Goal: Task Accomplishment & Management: Manage account settings

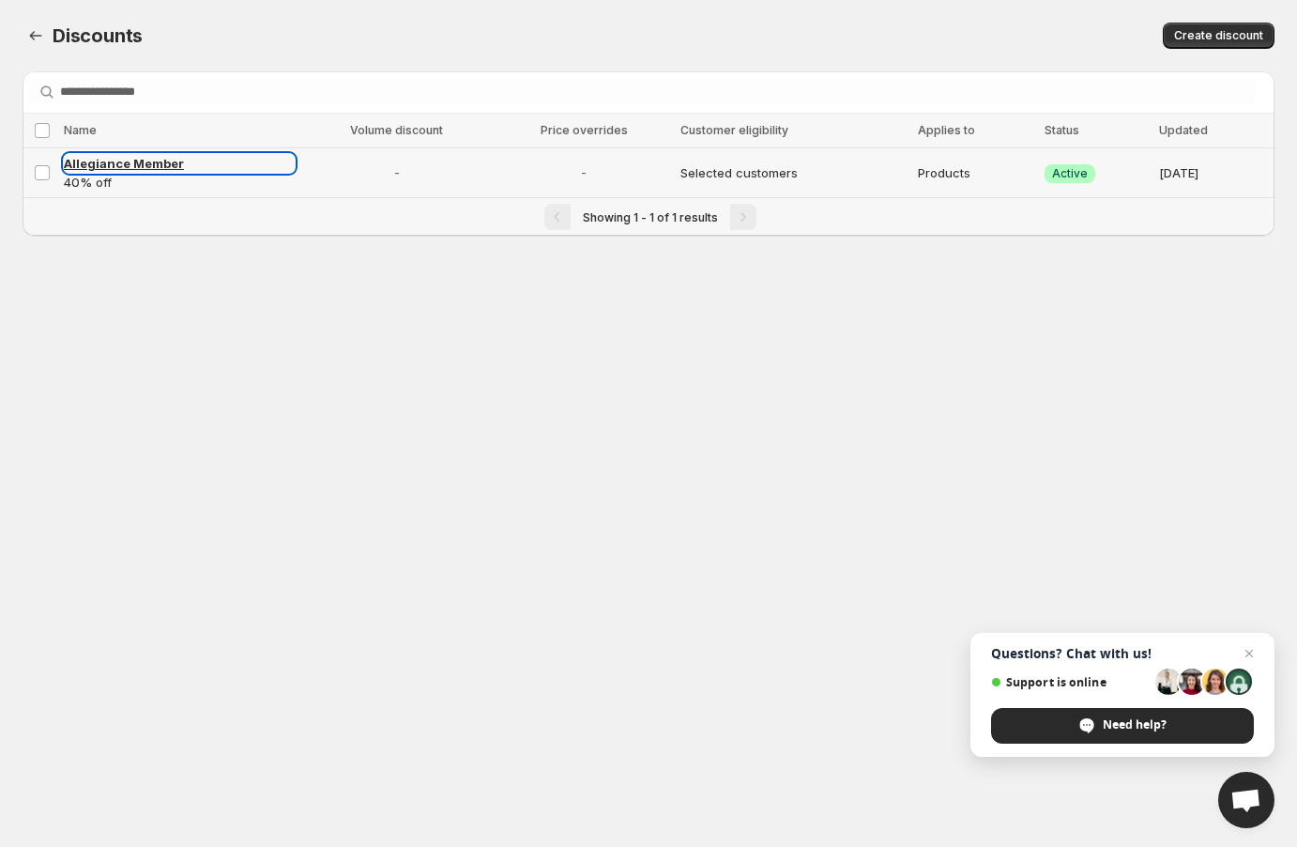
click at [115, 158] on span "Allegiance Member" at bounding box center [124, 163] width 120 height 15
select select "********"
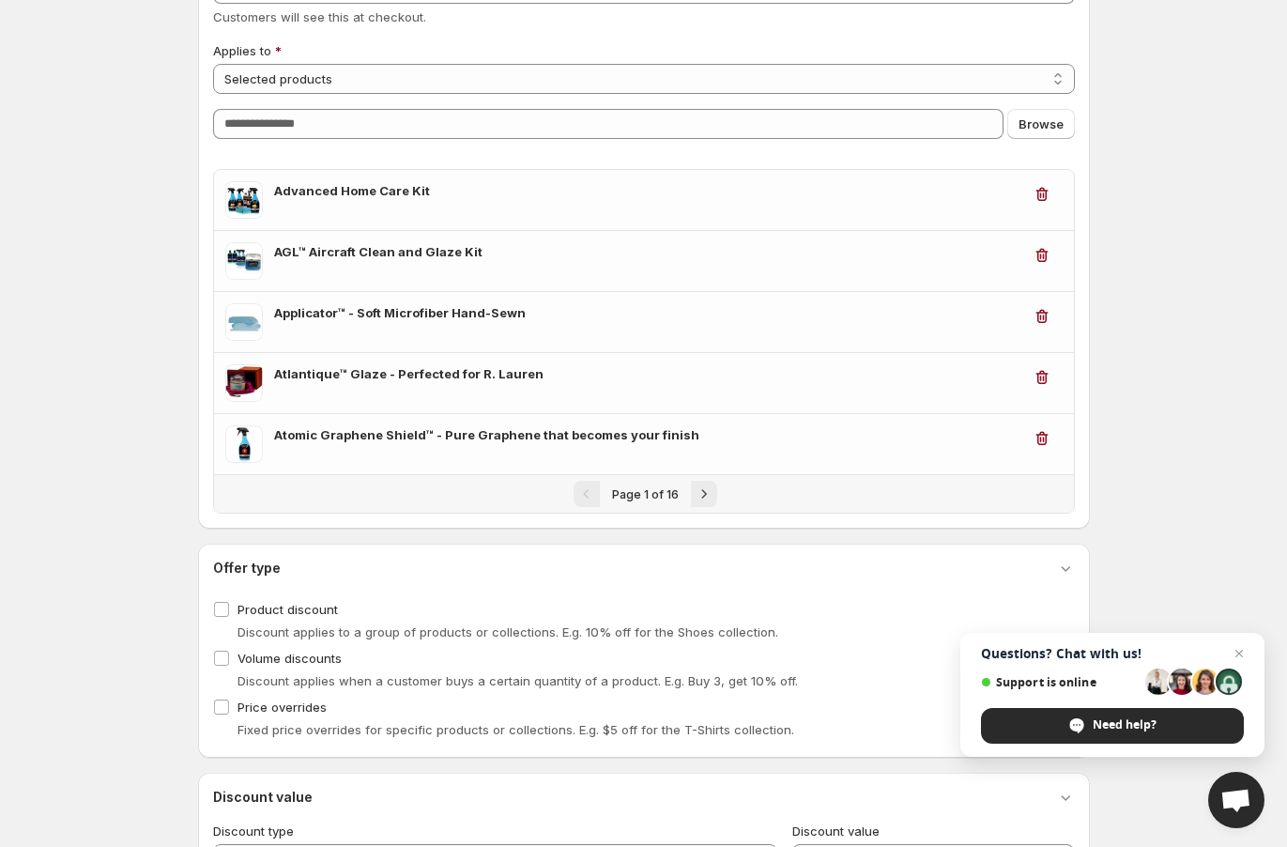
scroll to position [168, 0]
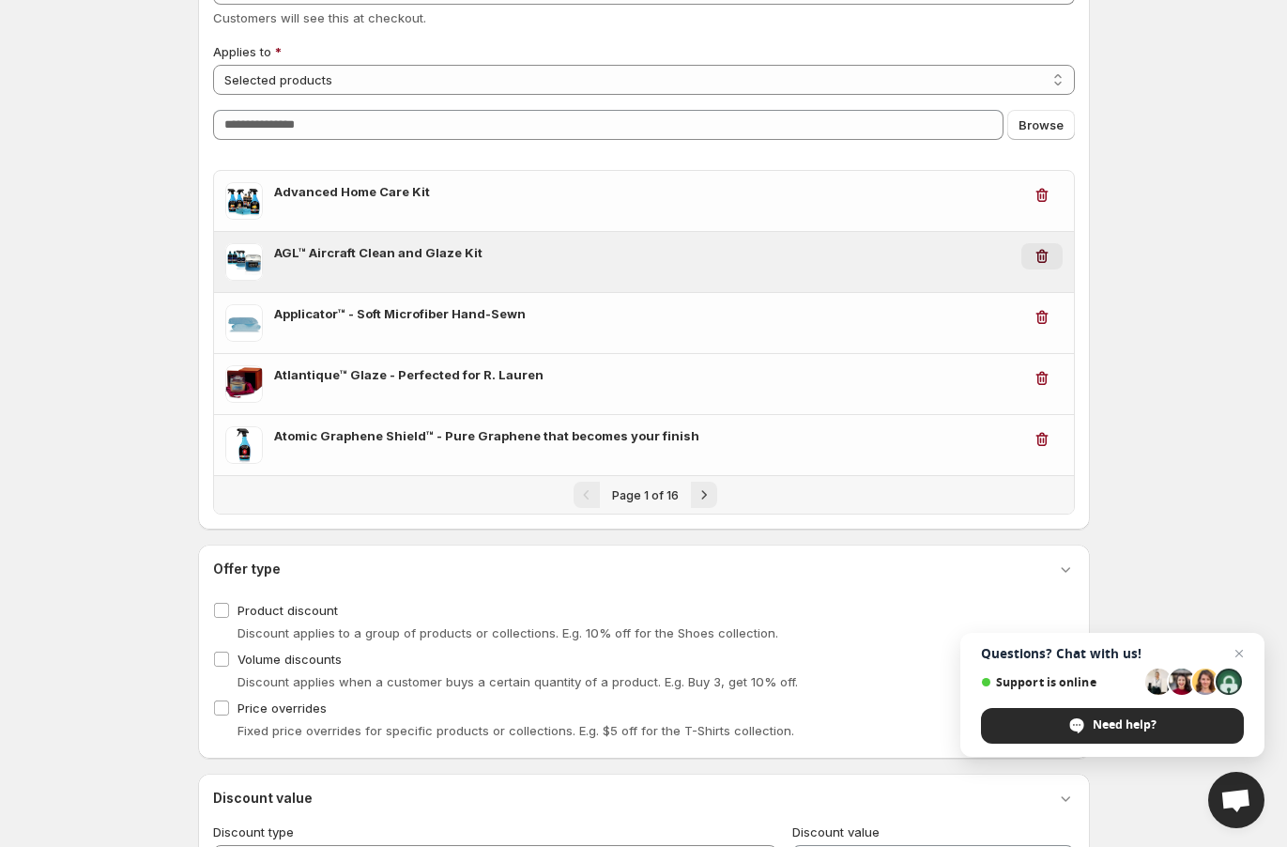
click at [985, 259] on icon "button" at bounding box center [1041, 256] width 19 height 19
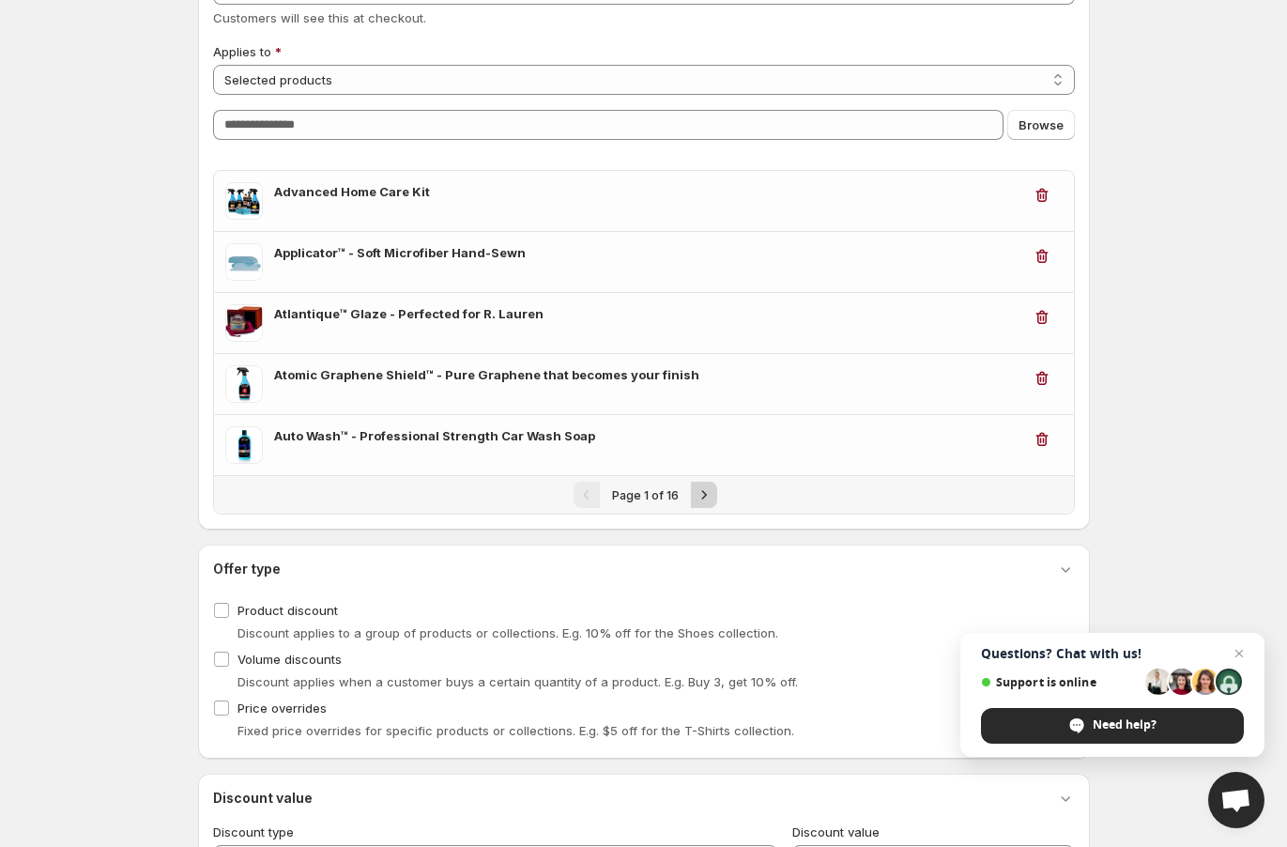
click at [696, 486] on icon "Next" at bounding box center [704, 494] width 19 height 19
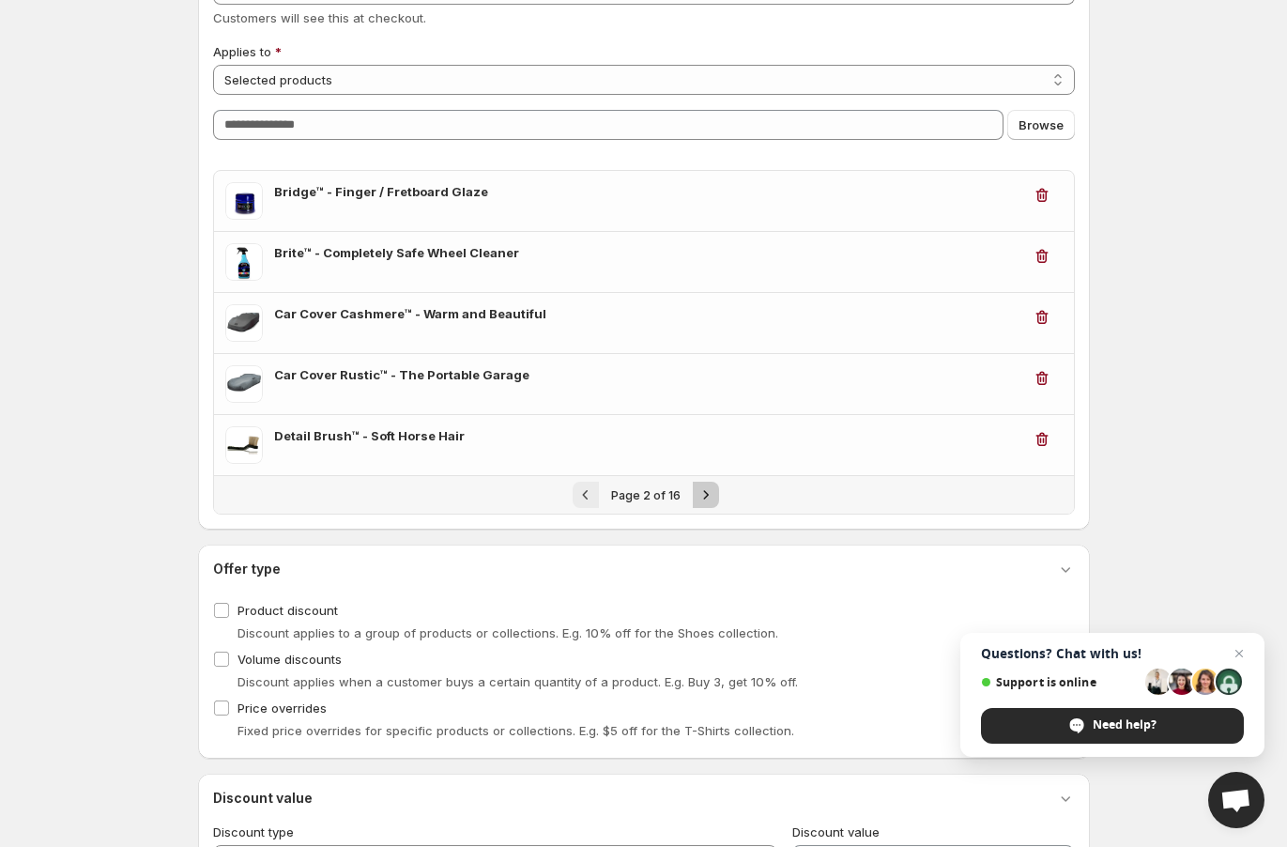
click at [709, 489] on icon "Next" at bounding box center [705, 494] width 19 height 19
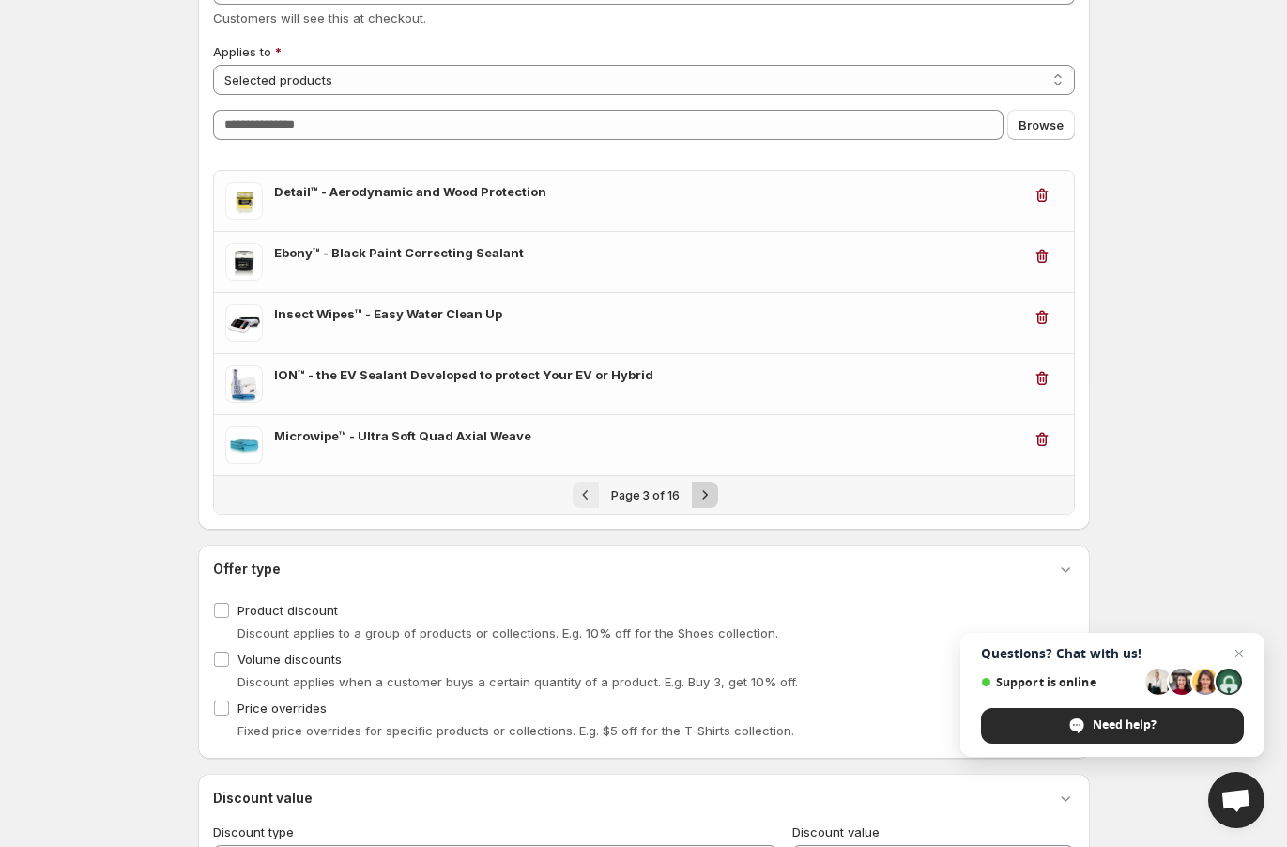
click at [701, 487] on icon "Next" at bounding box center [704, 494] width 19 height 19
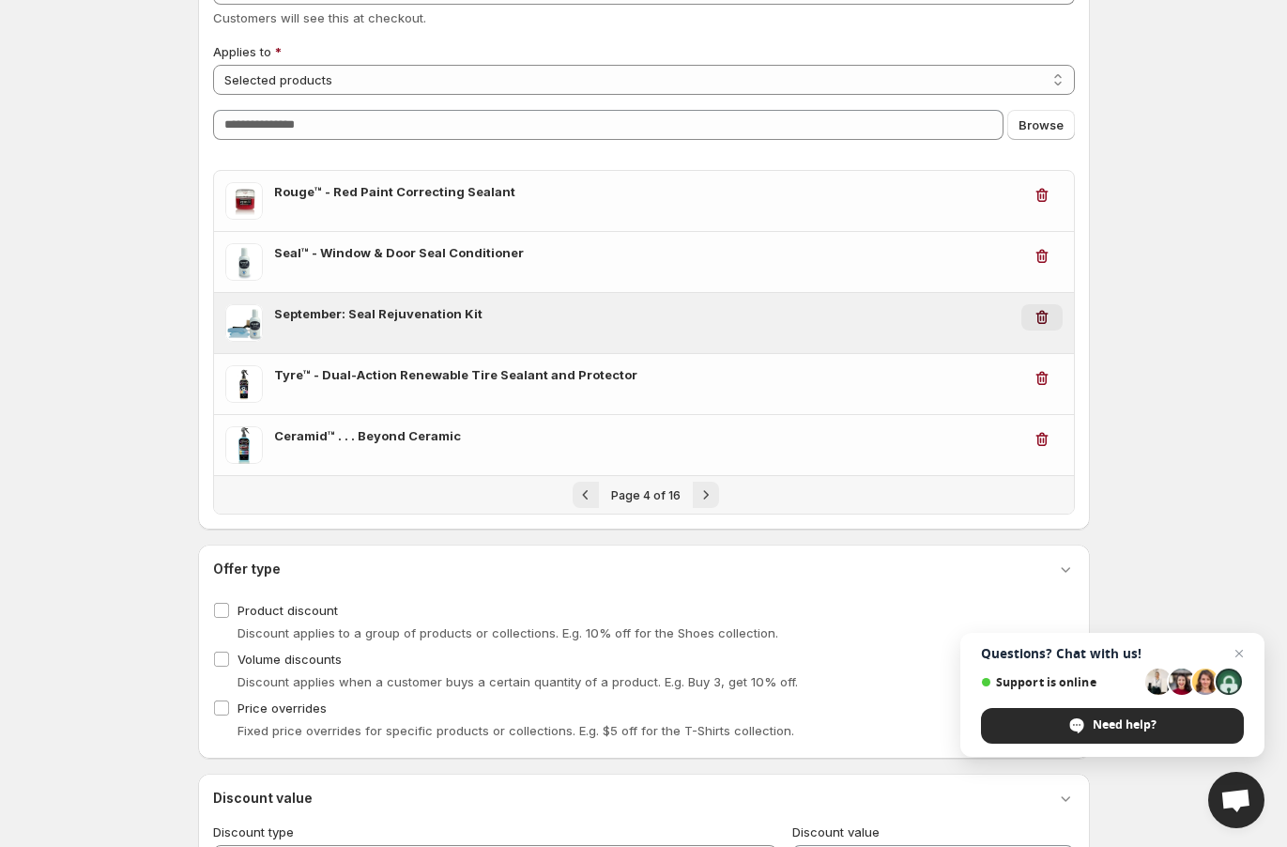
click at [985, 314] on icon "button" at bounding box center [1041, 317] width 19 height 19
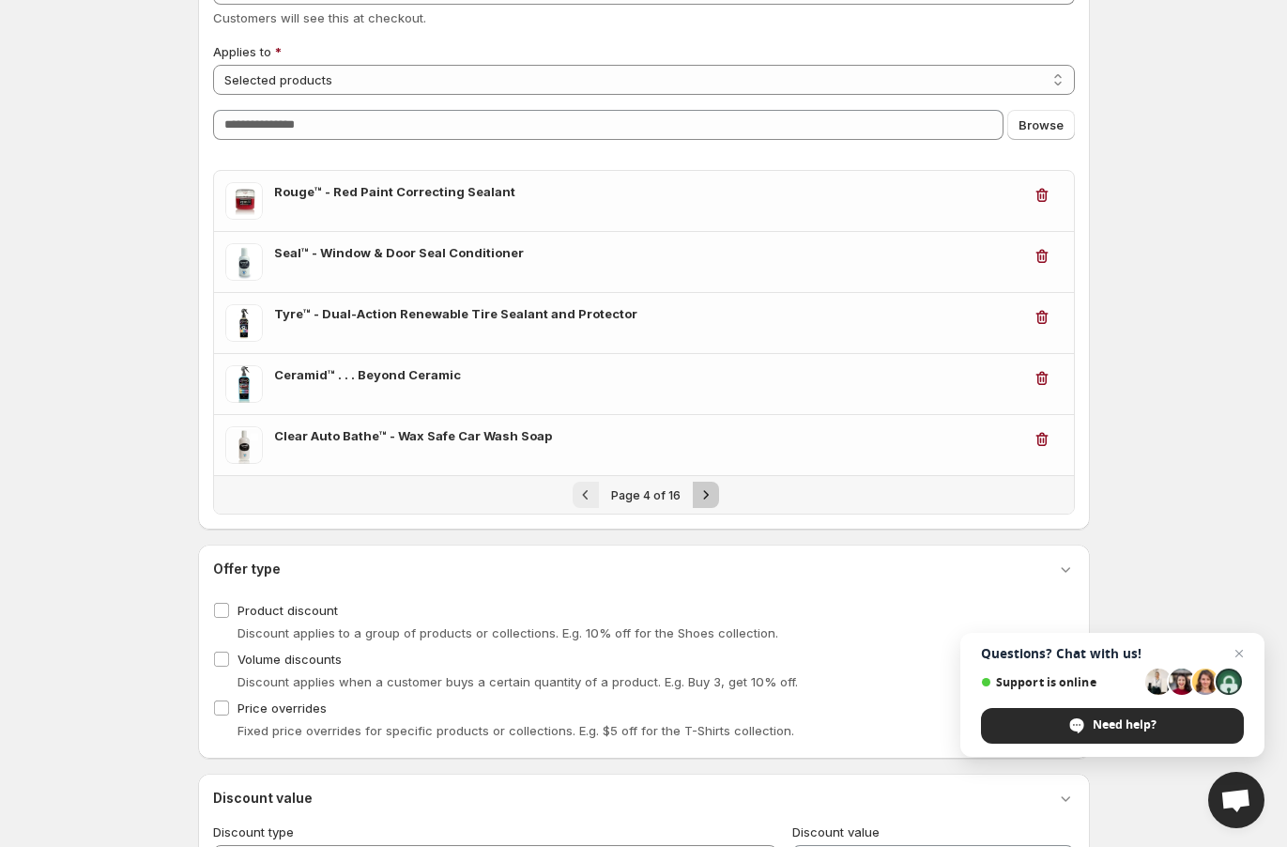
click at [701, 490] on icon "Next" at bounding box center [705, 494] width 19 height 19
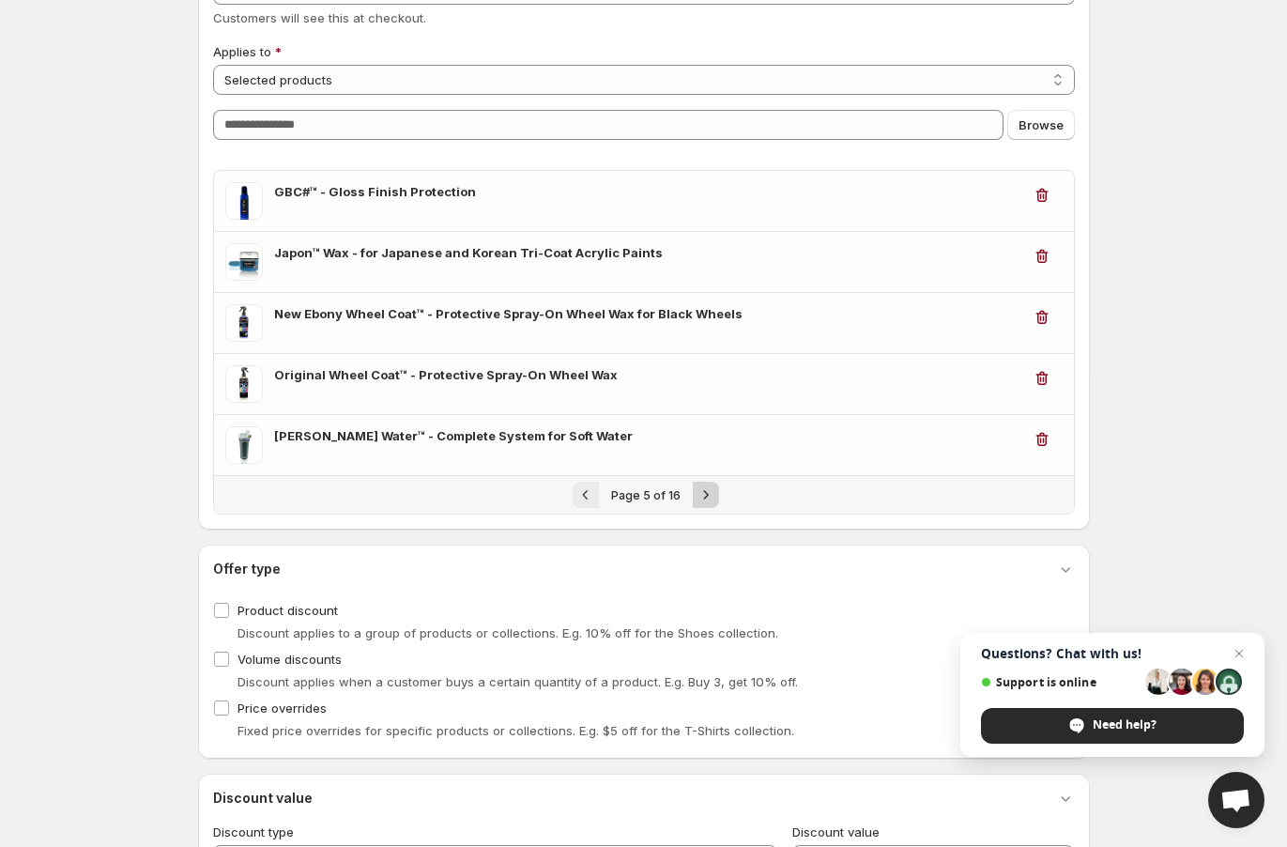
click at [706, 494] on icon "Next" at bounding box center [705, 494] width 19 height 19
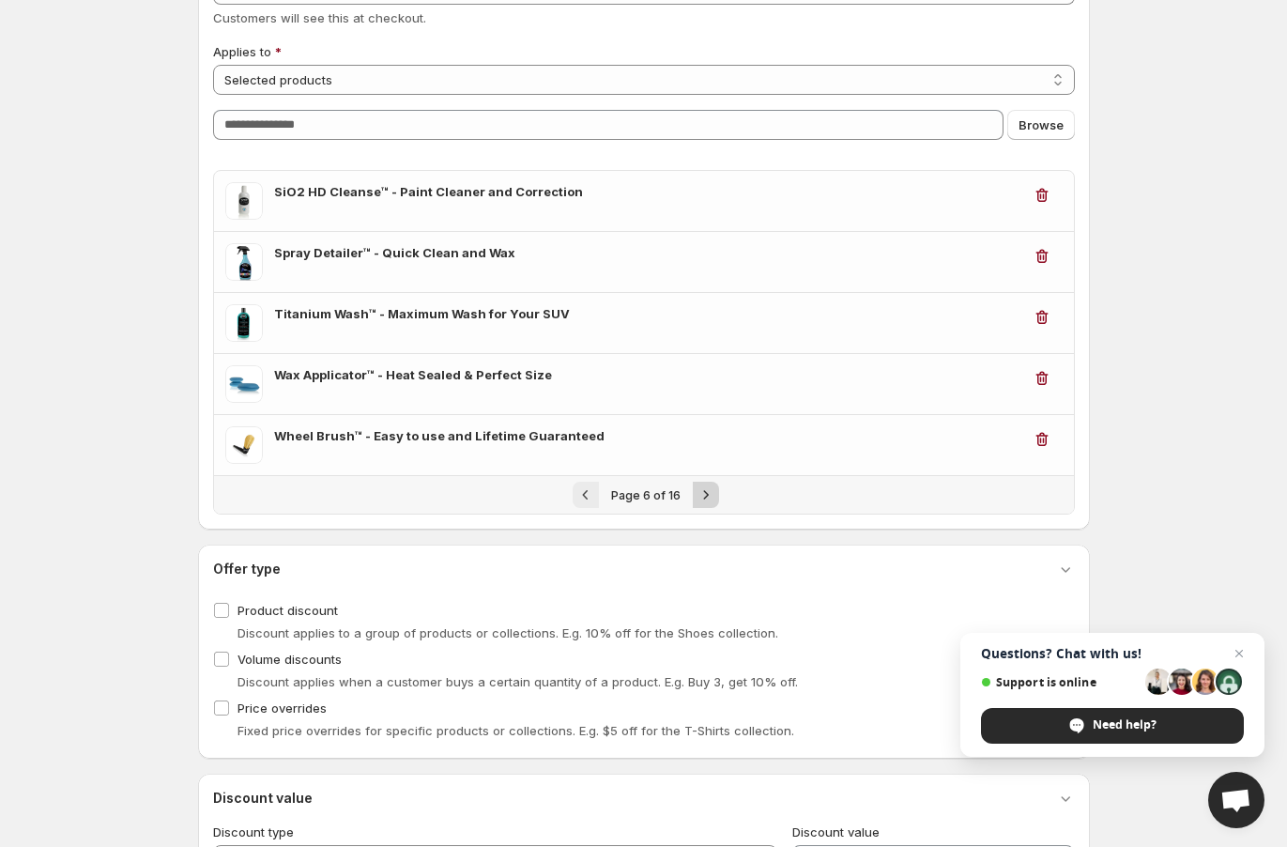
click at [706, 494] on icon "Next" at bounding box center [705, 494] width 19 height 19
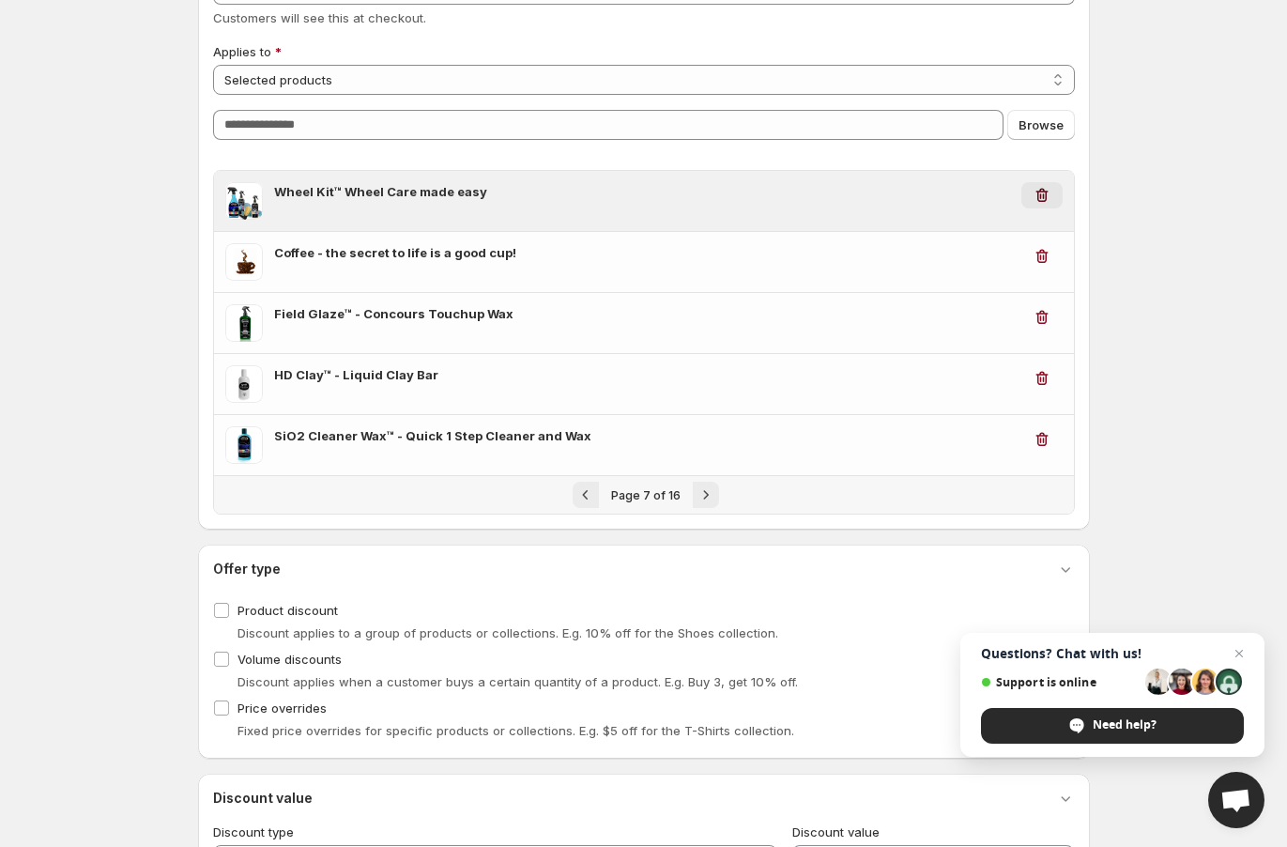
click at [985, 192] on icon "button" at bounding box center [1041, 195] width 19 height 19
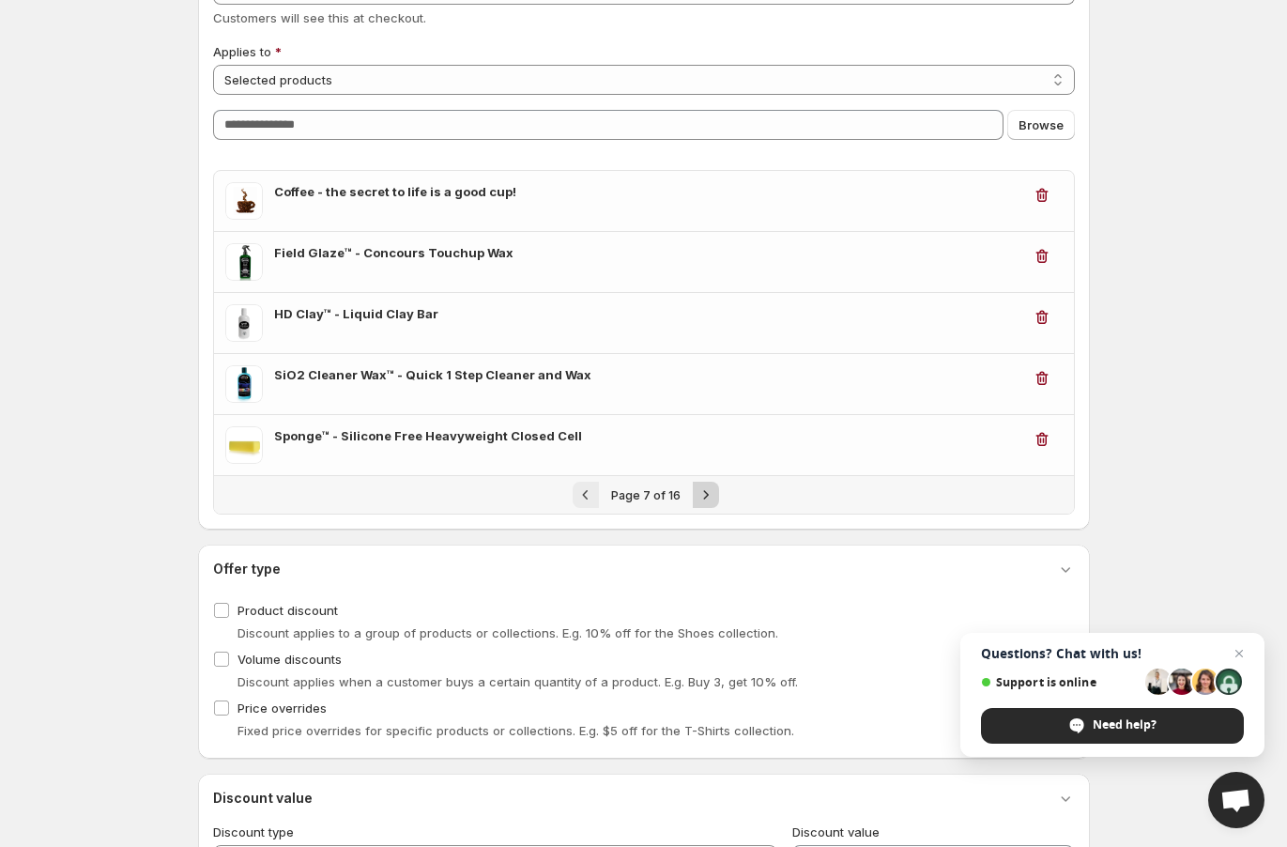
click at [704, 487] on icon "Next" at bounding box center [705, 494] width 19 height 19
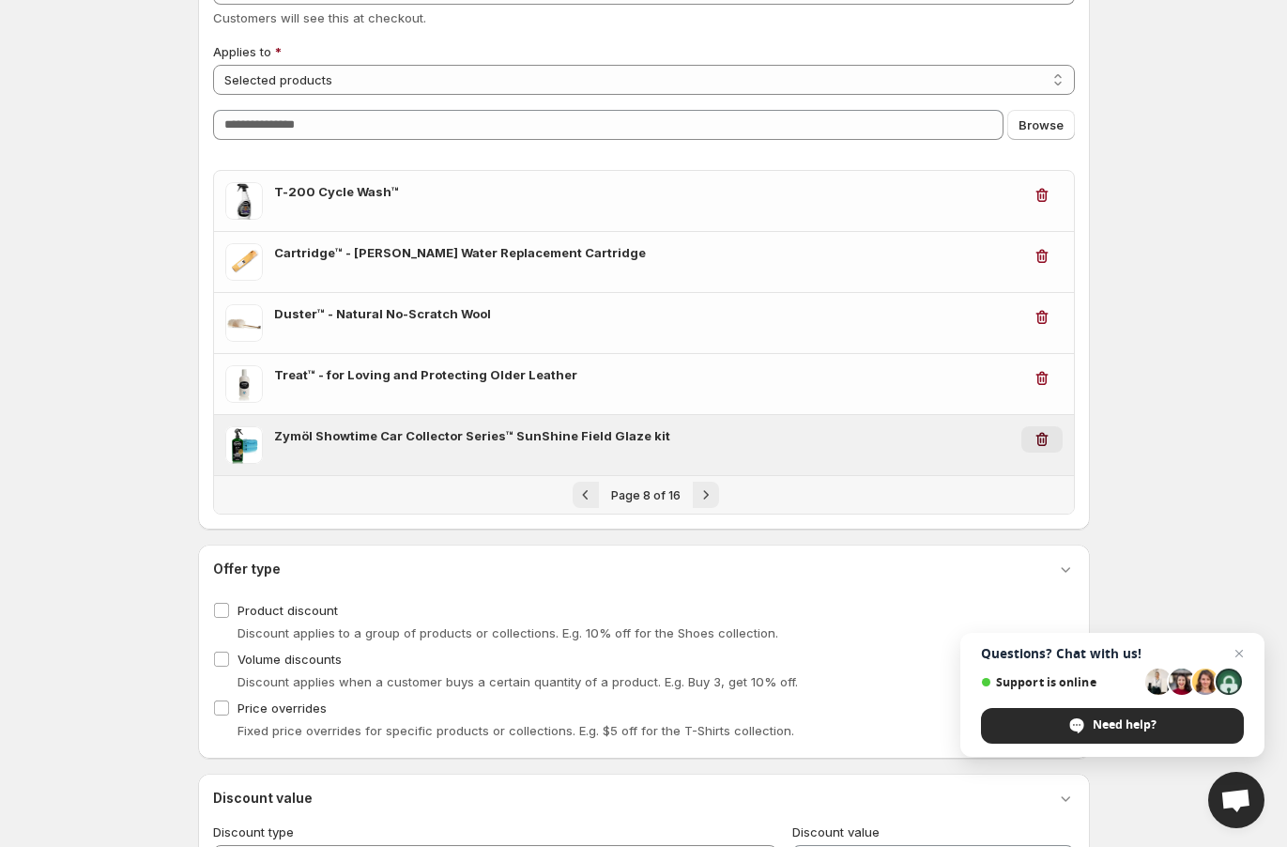
drag, startPoint x: 1043, startPoint y: 437, endPoint x: 1032, endPoint y: 444, distance: 12.2
click at [985, 438] on icon "button" at bounding box center [1043, 440] width 2 height 6
click at [985, 435] on icon "button" at bounding box center [1041, 439] width 19 height 19
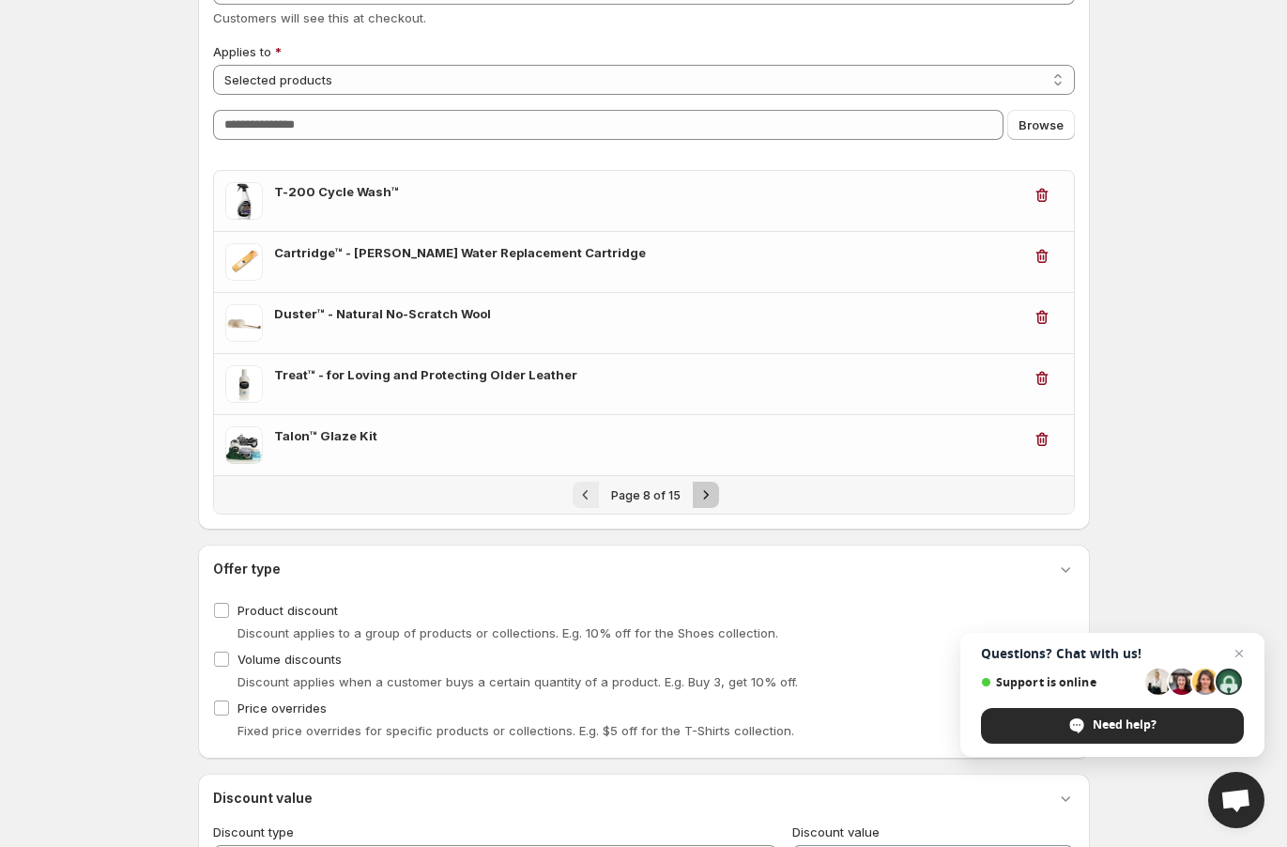
click at [704, 486] on icon "Next" at bounding box center [705, 494] width 19 height 19
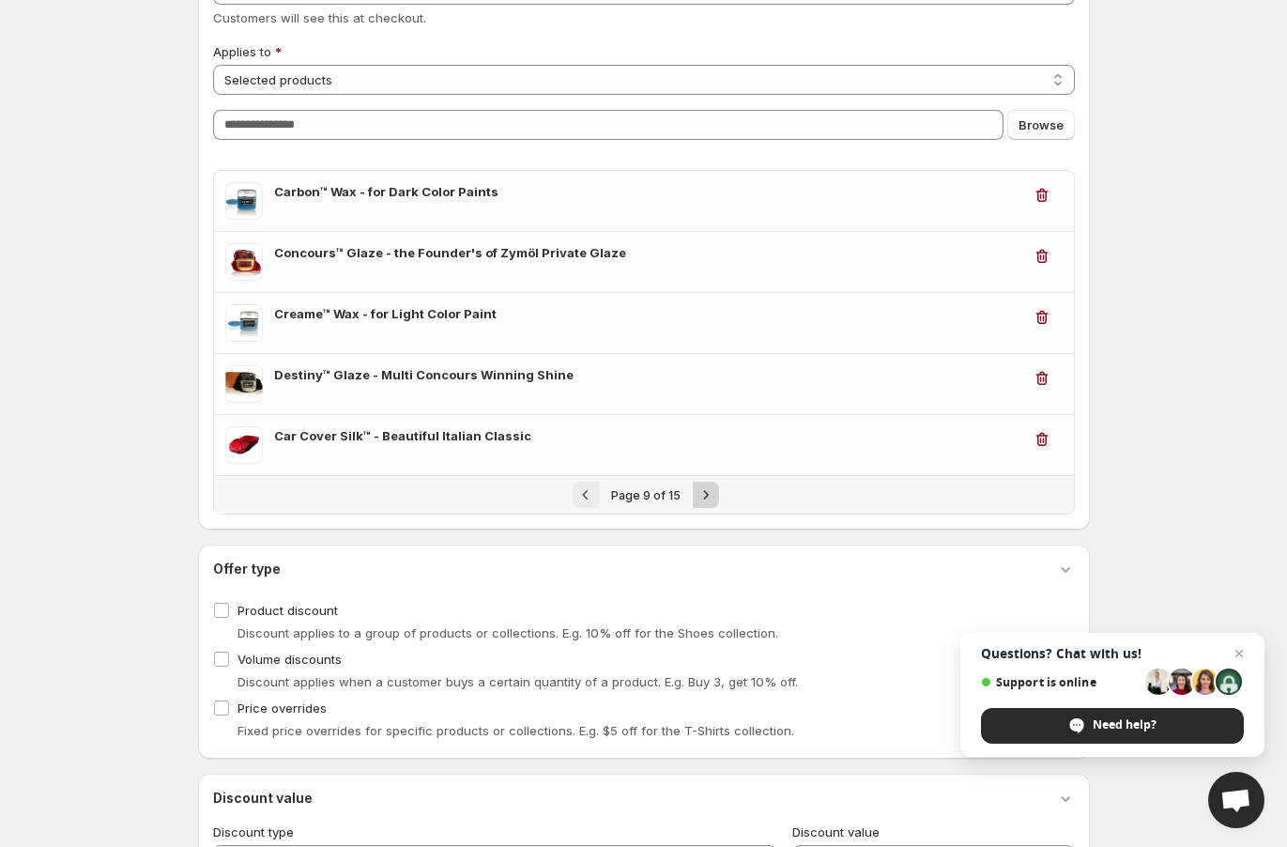
click at [705, 487] on icon "Next" at bounding box center [705, 494] width 19 height 19
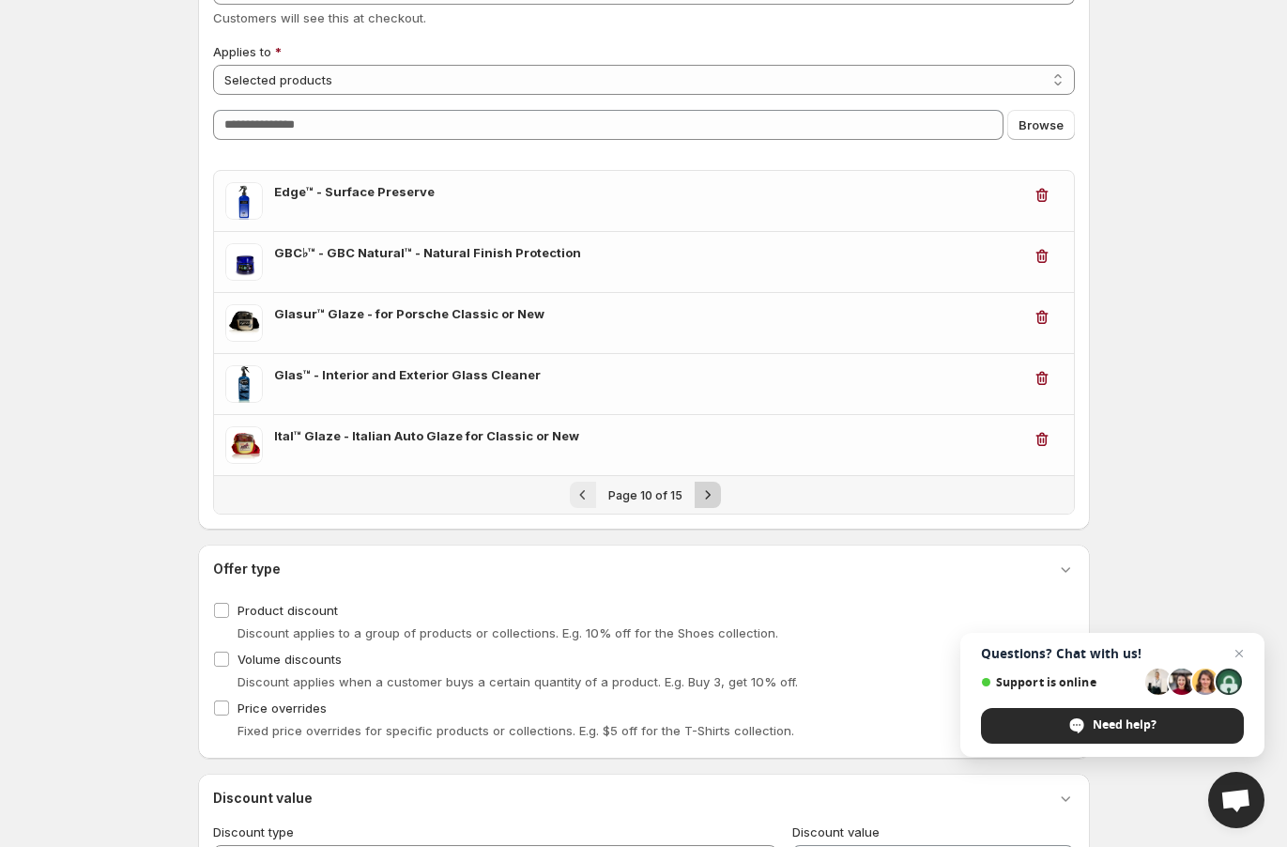
click at [706, 491] on icon "Next" at bounding box center [708, 494] width 5 height 8
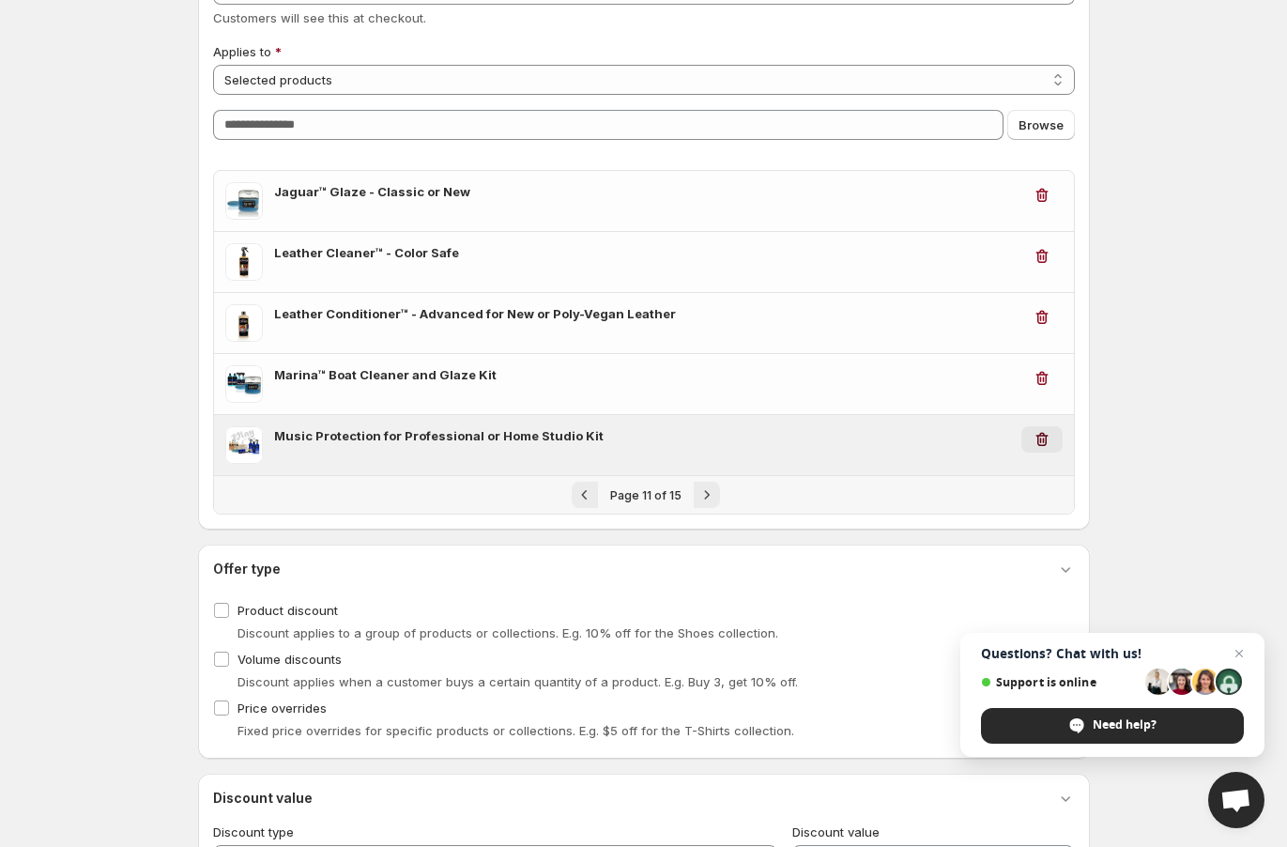
click at [985, 439] on icon "button" at bounding box center [1041, 439] width 19 height 19
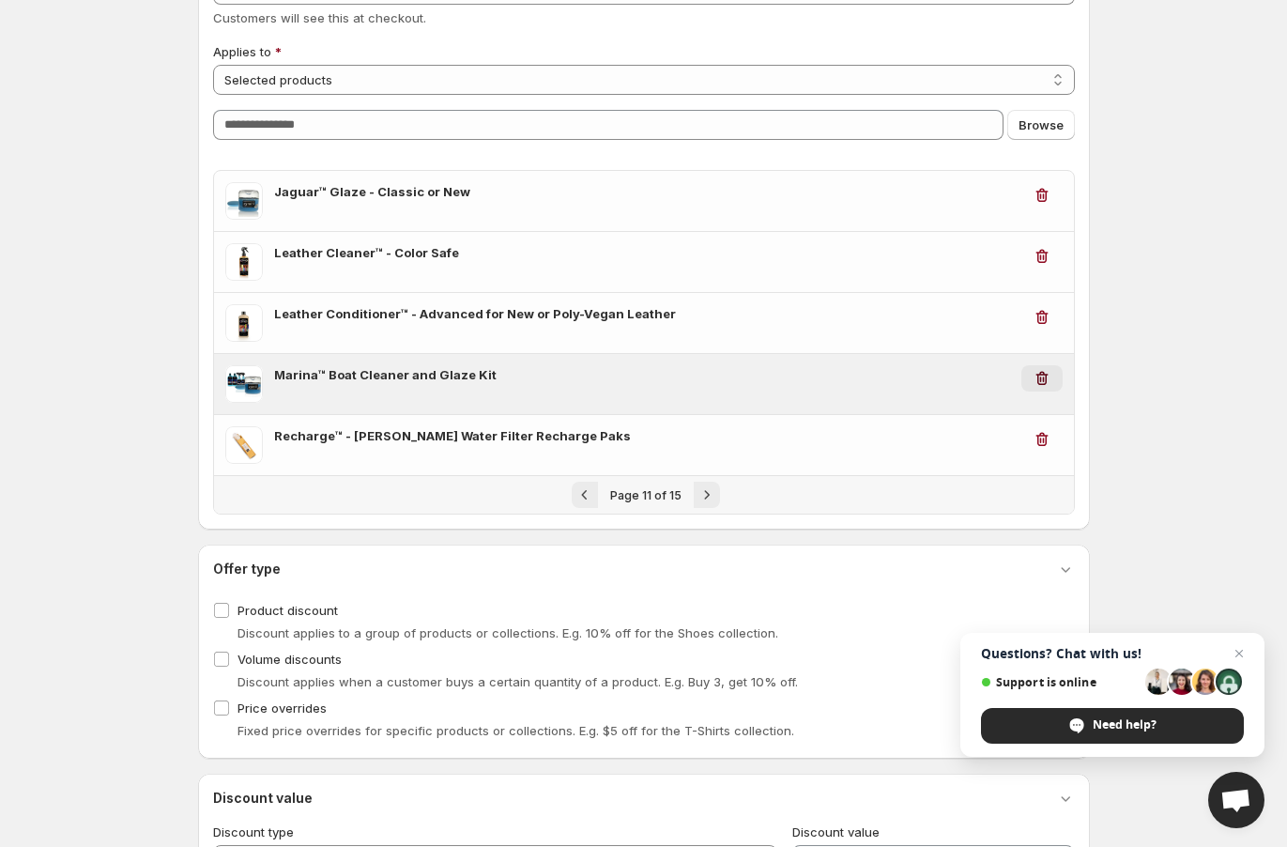
click at [985, 375] on icon "button" at bounding box center [1041, 378] width 19 height 19
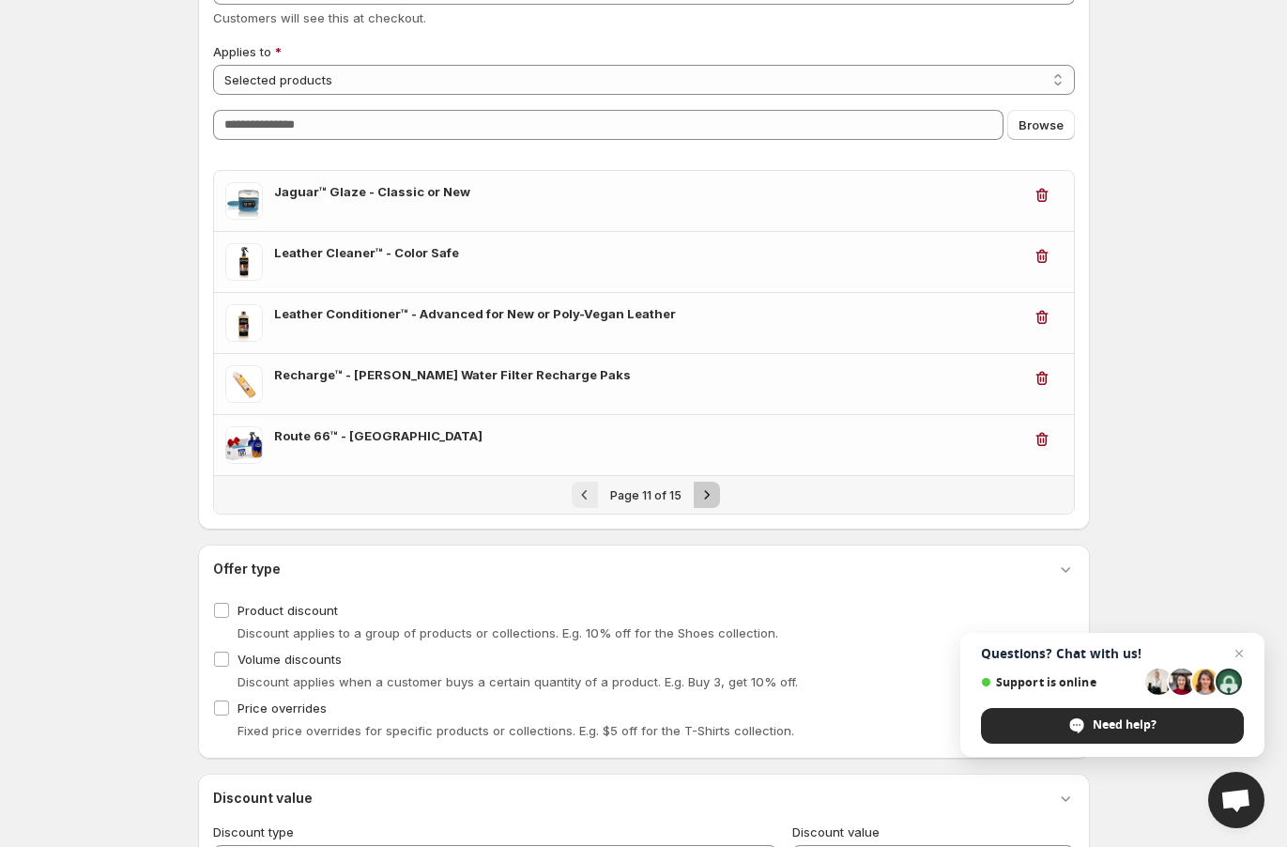
click at [704, 491] on icon "Next" at bounding box center [706, 494] width 19 height 19
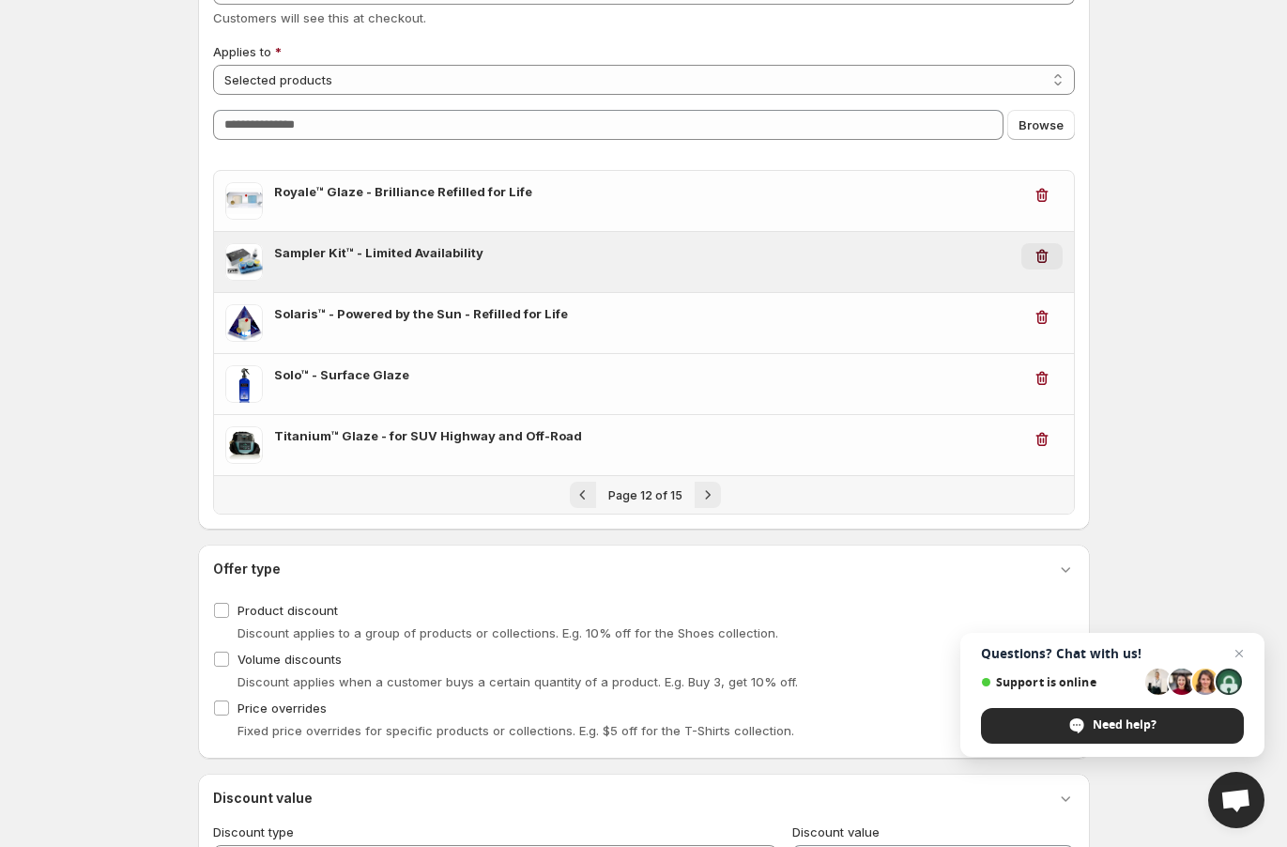
click at [985, 255] on icon "button" at bounding box center [1043, 257] width 2 height 6
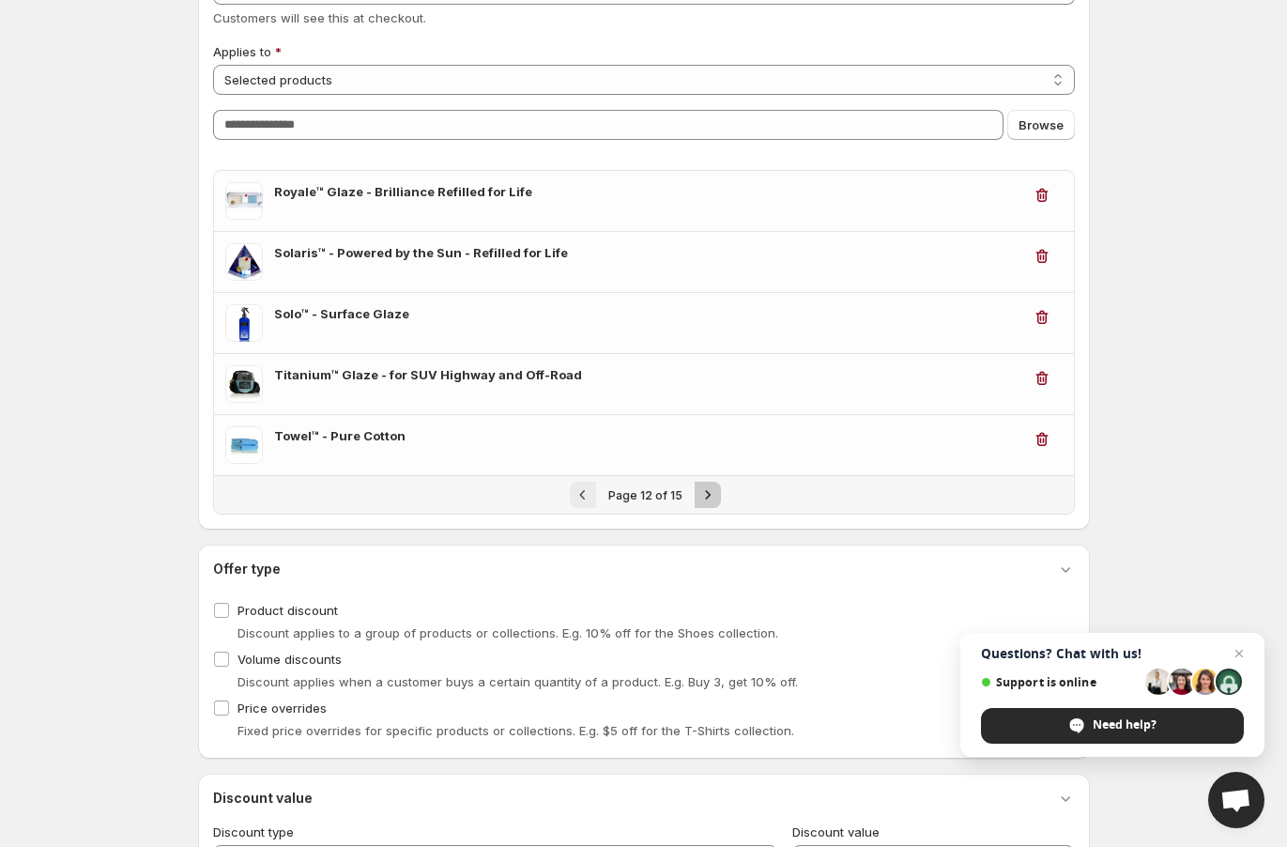
click at [710, 487] on icon "Next" at bounding box center [707, 494] width 19 height 19
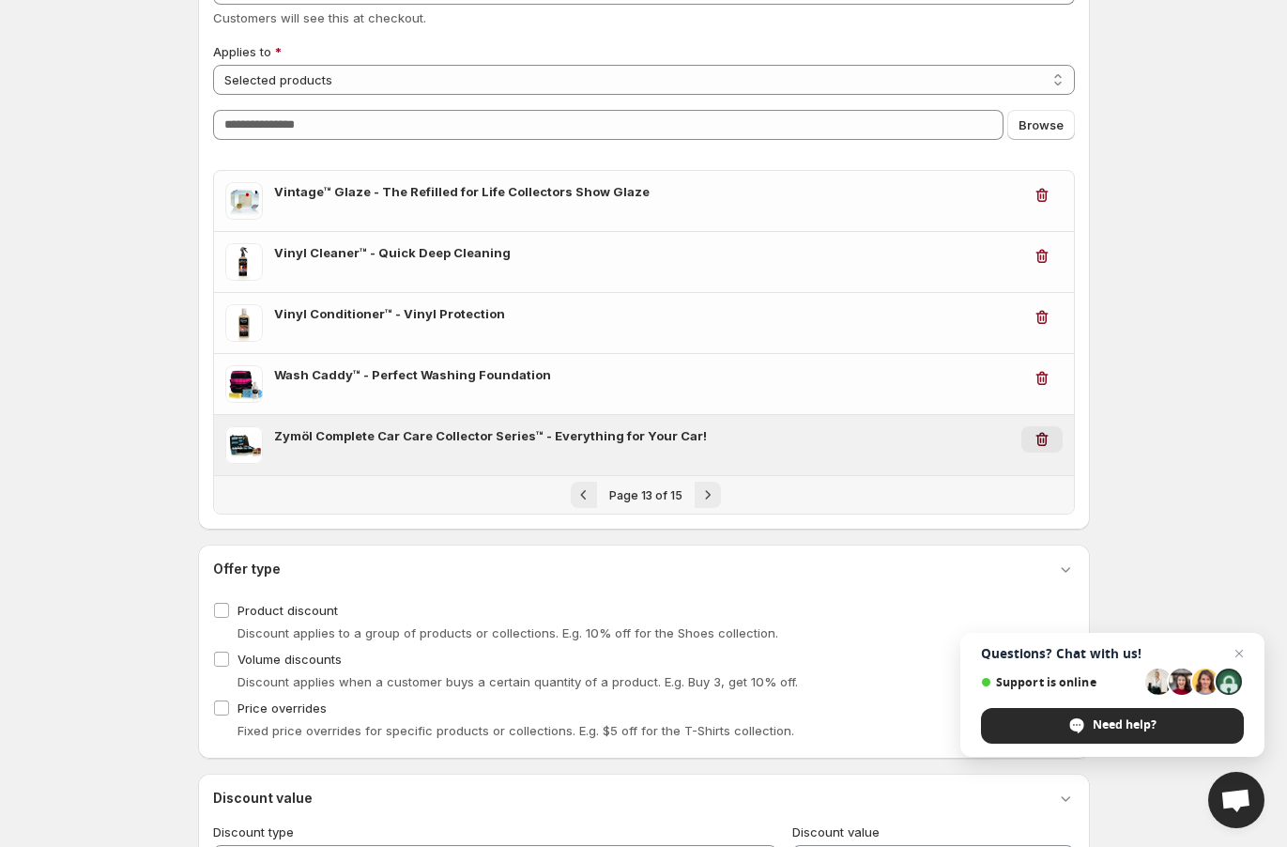
click at [985, 437] on icon "button" at bounding box center [1041, 439] width 19 height 19
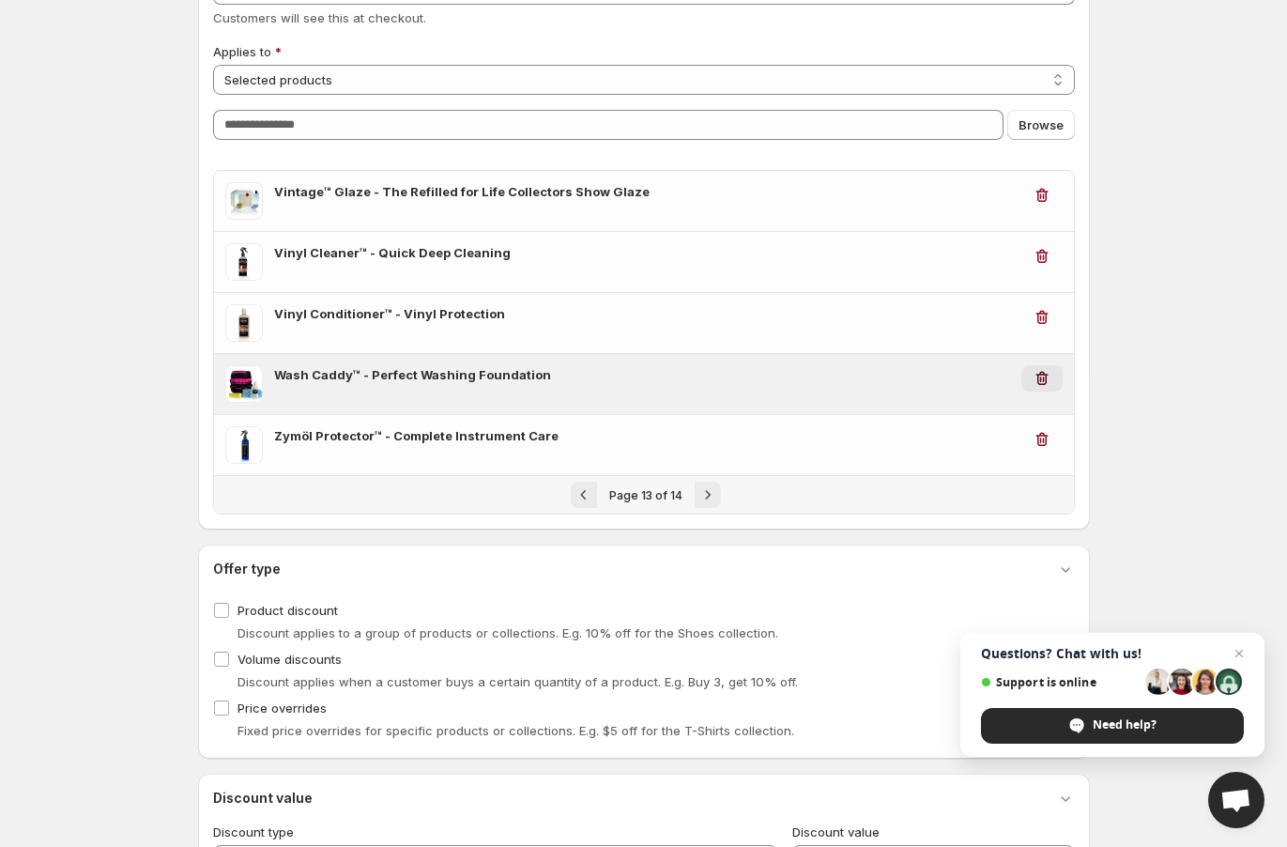
click at [985, 376] on icon "button" at bounding box center [1041, 378] width 19 height 19
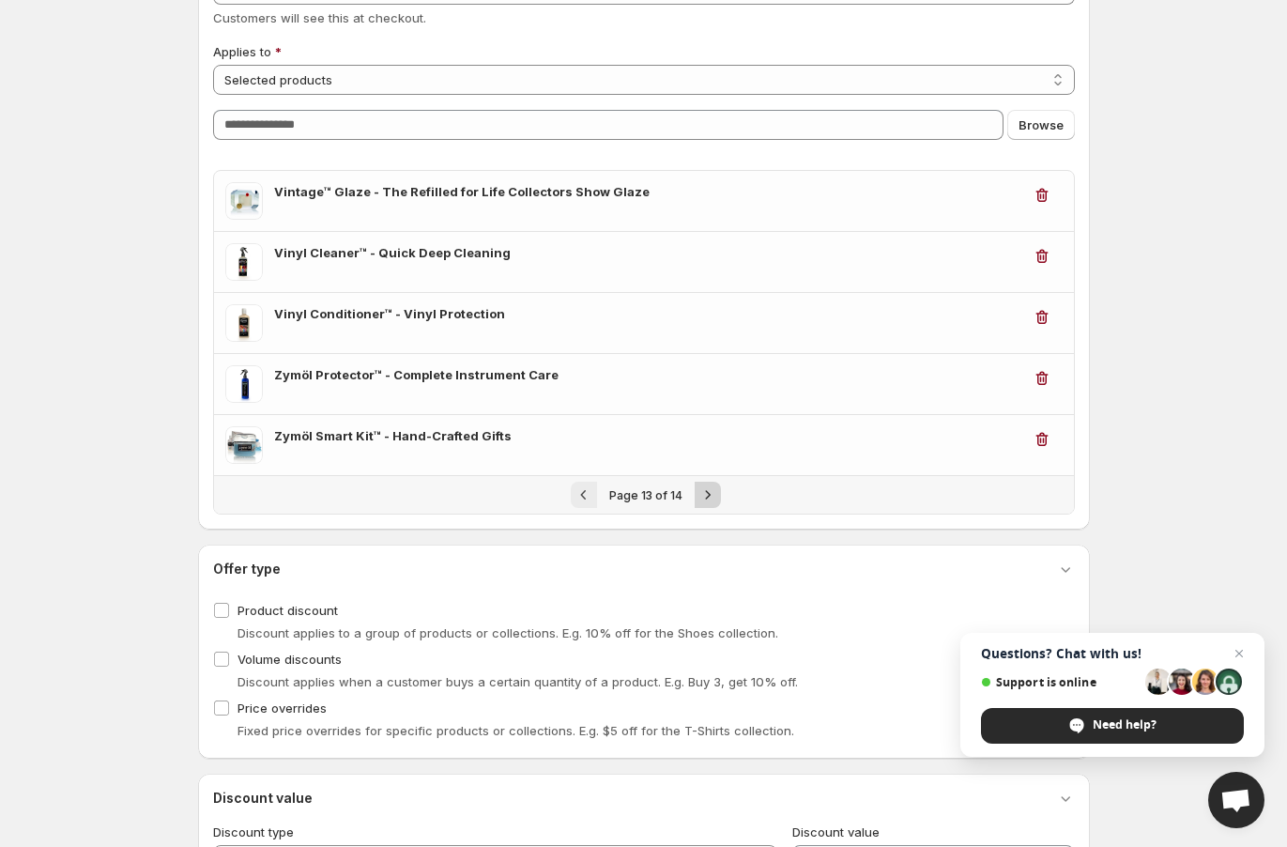
click at [704, 488] on icon "Next" at bounding box center [707, 494] width 19 height 19
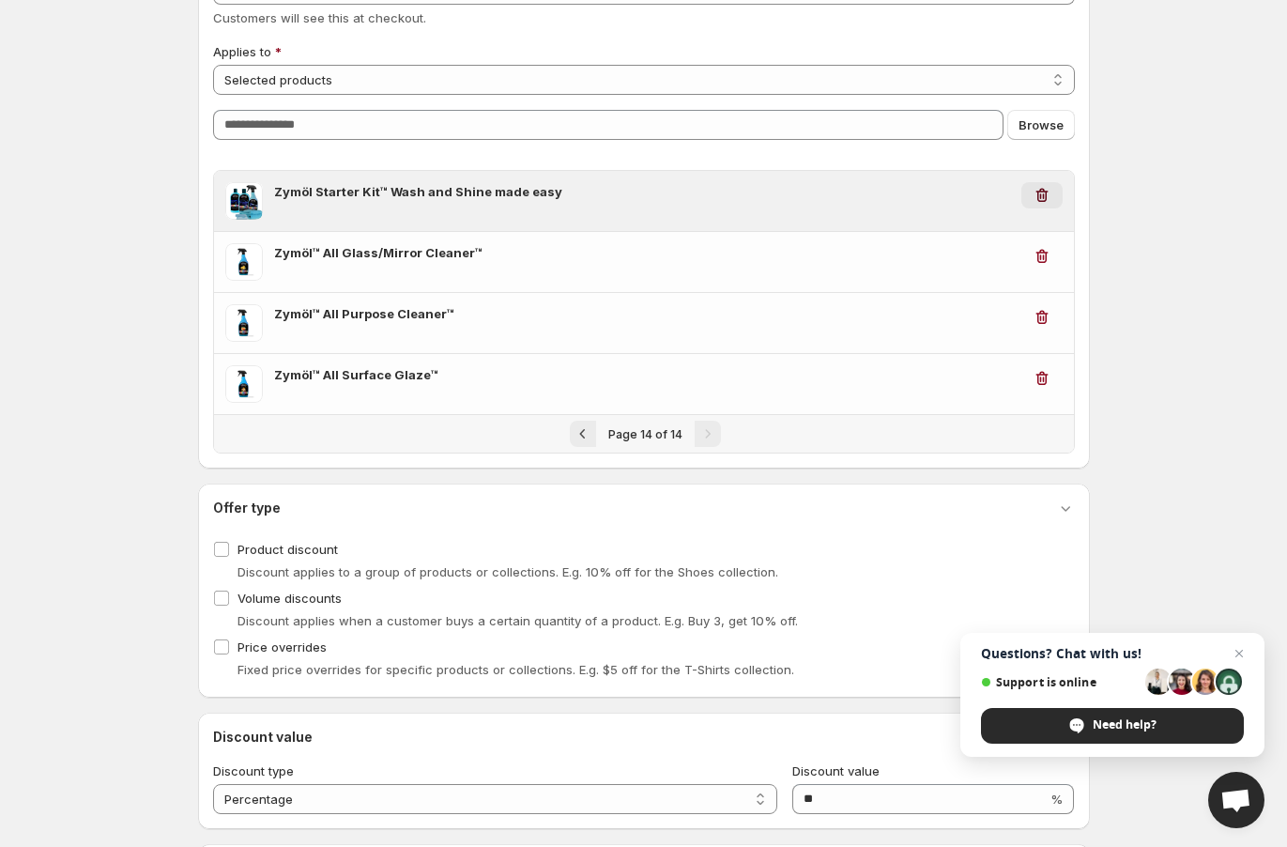
click at [985, 193] on icon "button" at bounding box center [1041, 196] width 12 height 14
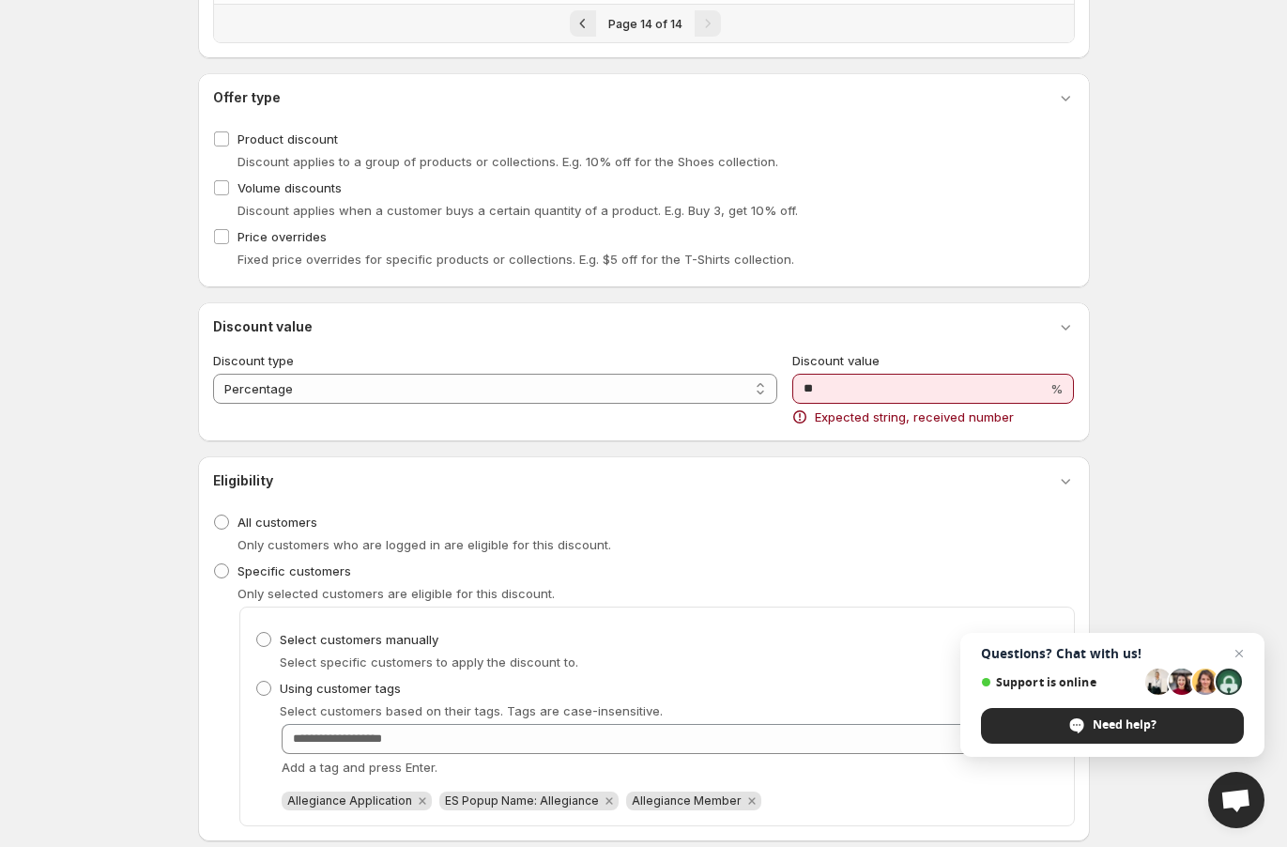
scroll to position [515, 0]
click at [985, 430] on div "**********" at bounding box center [644, 373] width 892 height 139
click at [849, 395] on input "**" at bounding box center [919, 390] width 255 height 30
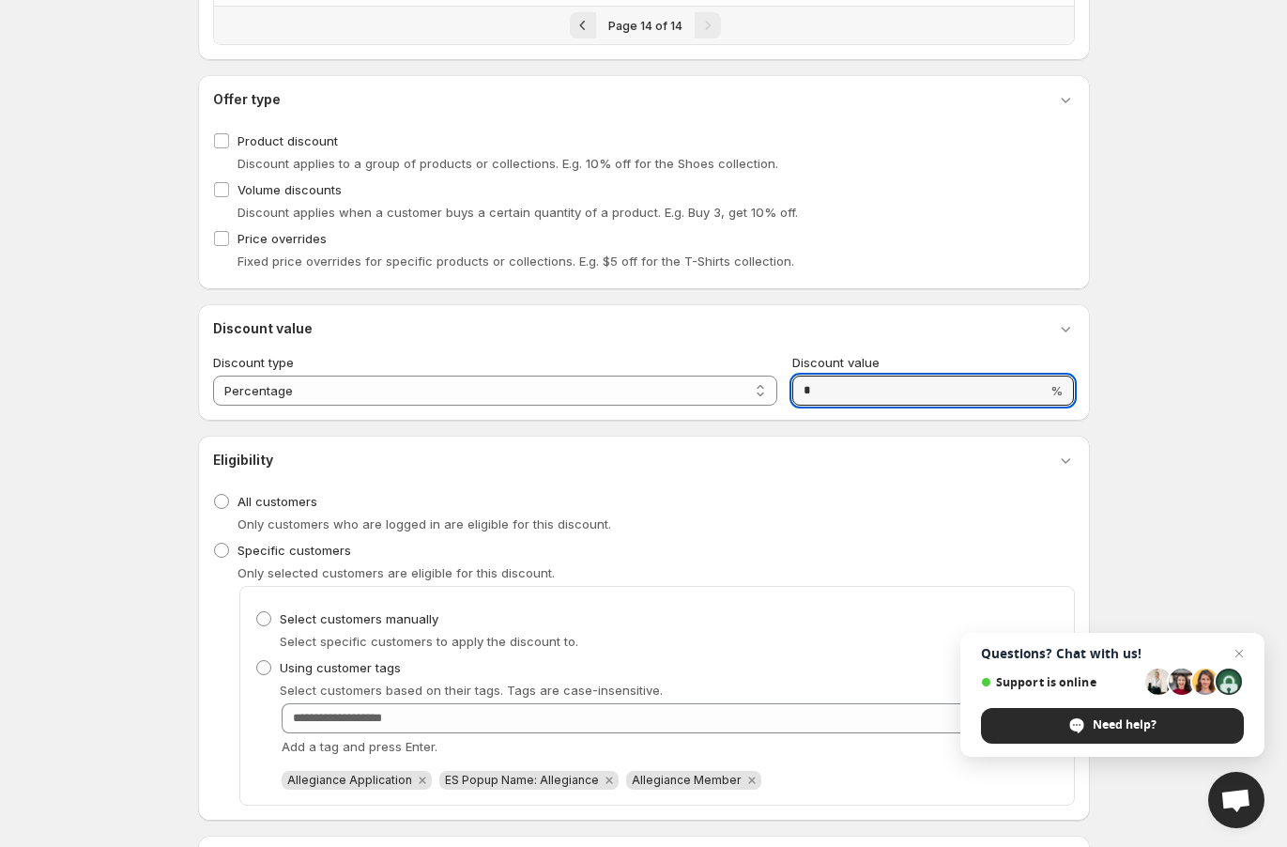
type input "**"
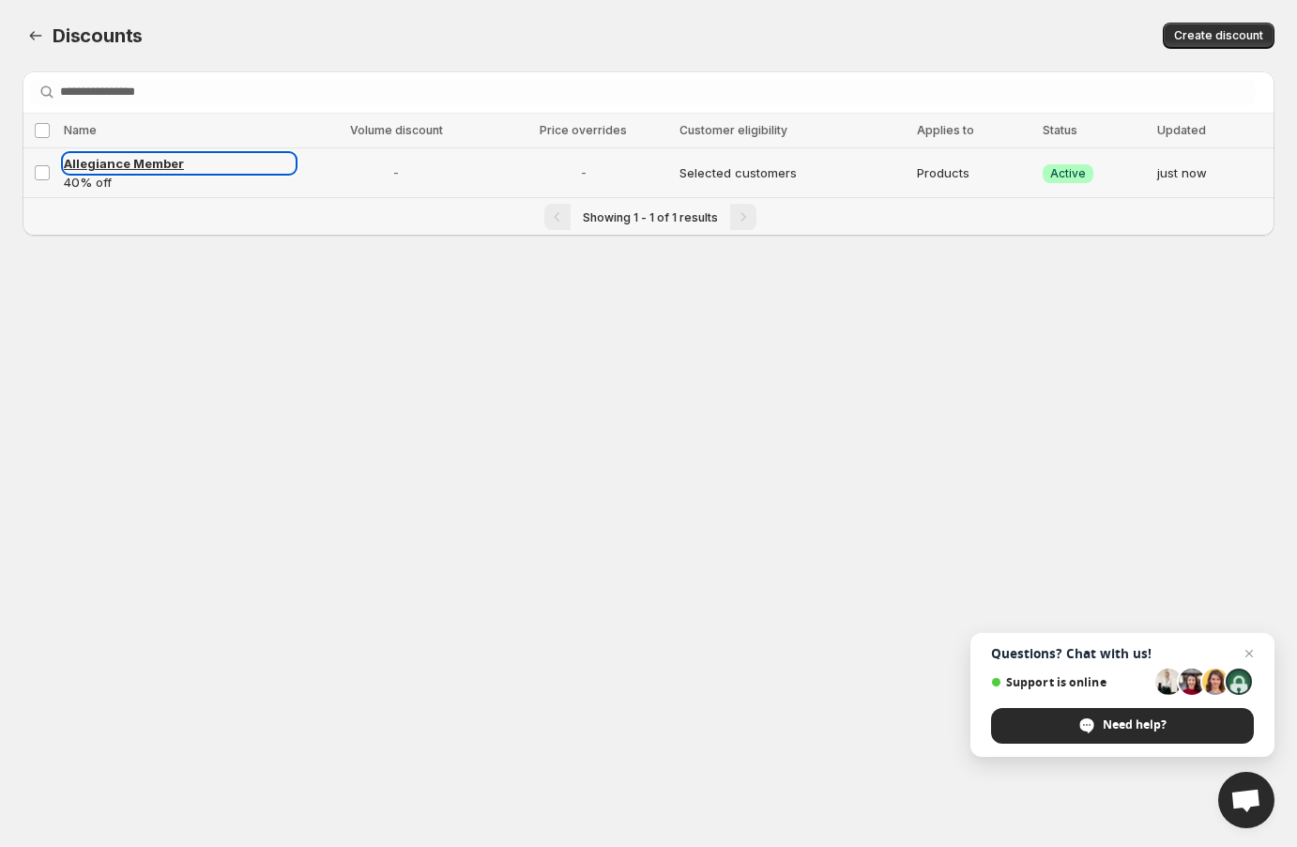
click at [122, 160] on span "Allegiance Member" at bounding box center [124, 163] width 120 height 15
select select "********"
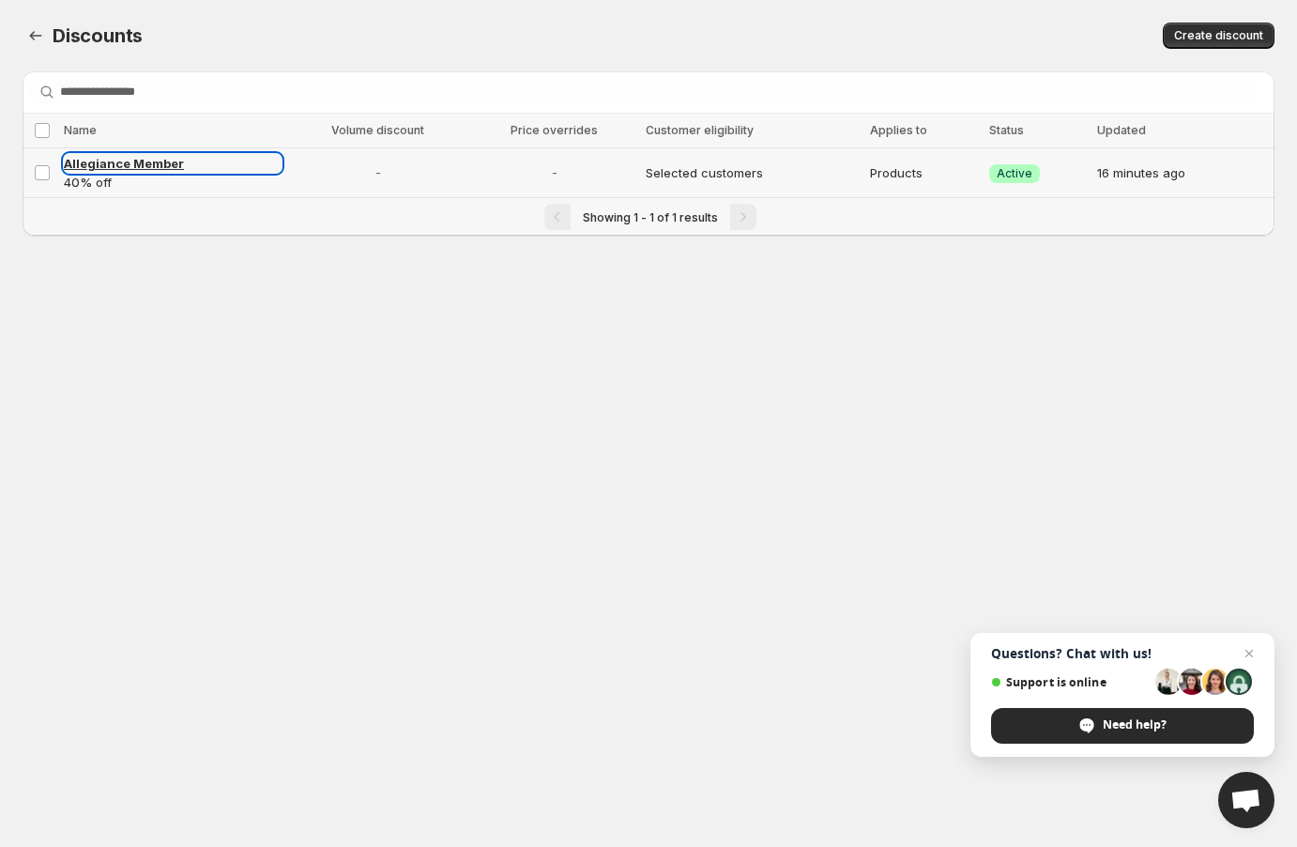
click at [136, 159] on span "Allegiance Member" at bounding box center [124, 163] width 120 height 15
select select "********"
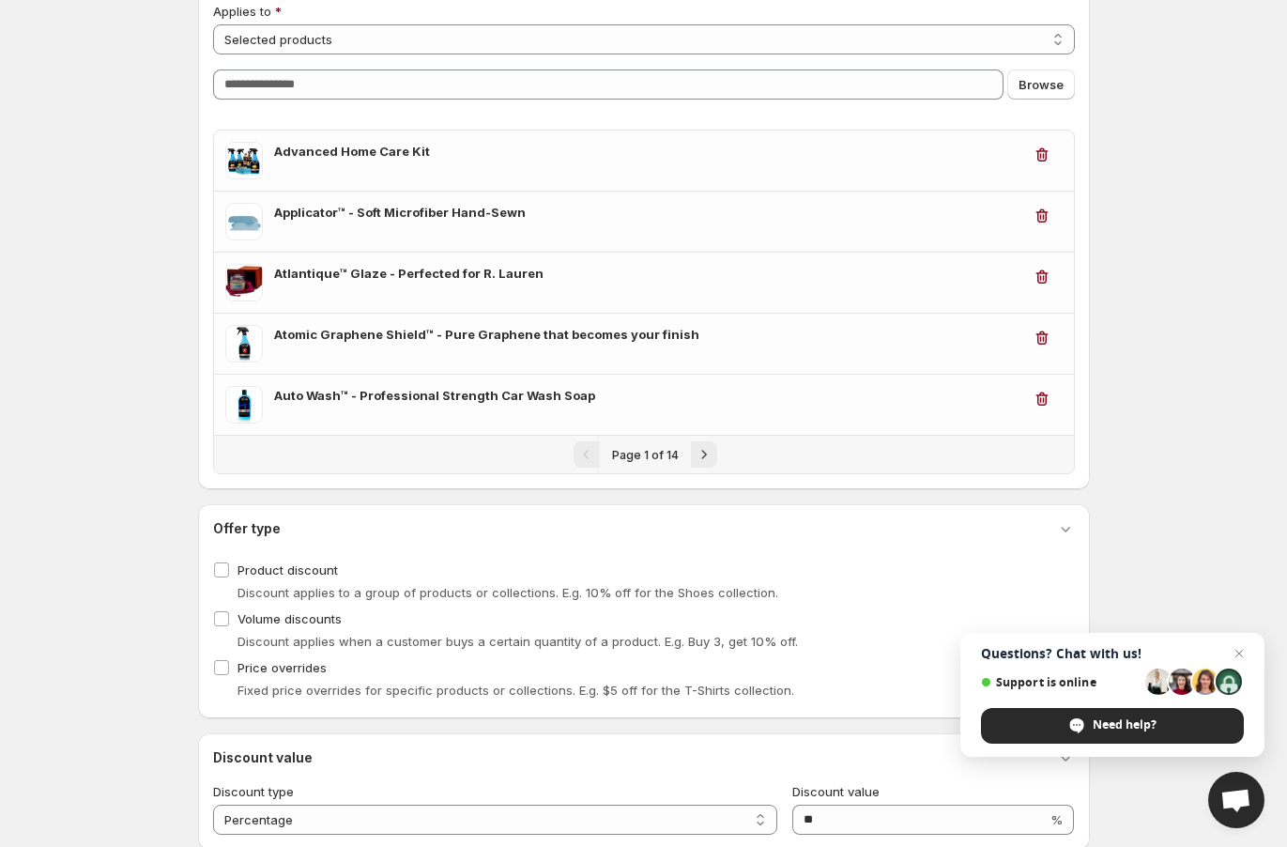
scroll to position [225, 0]
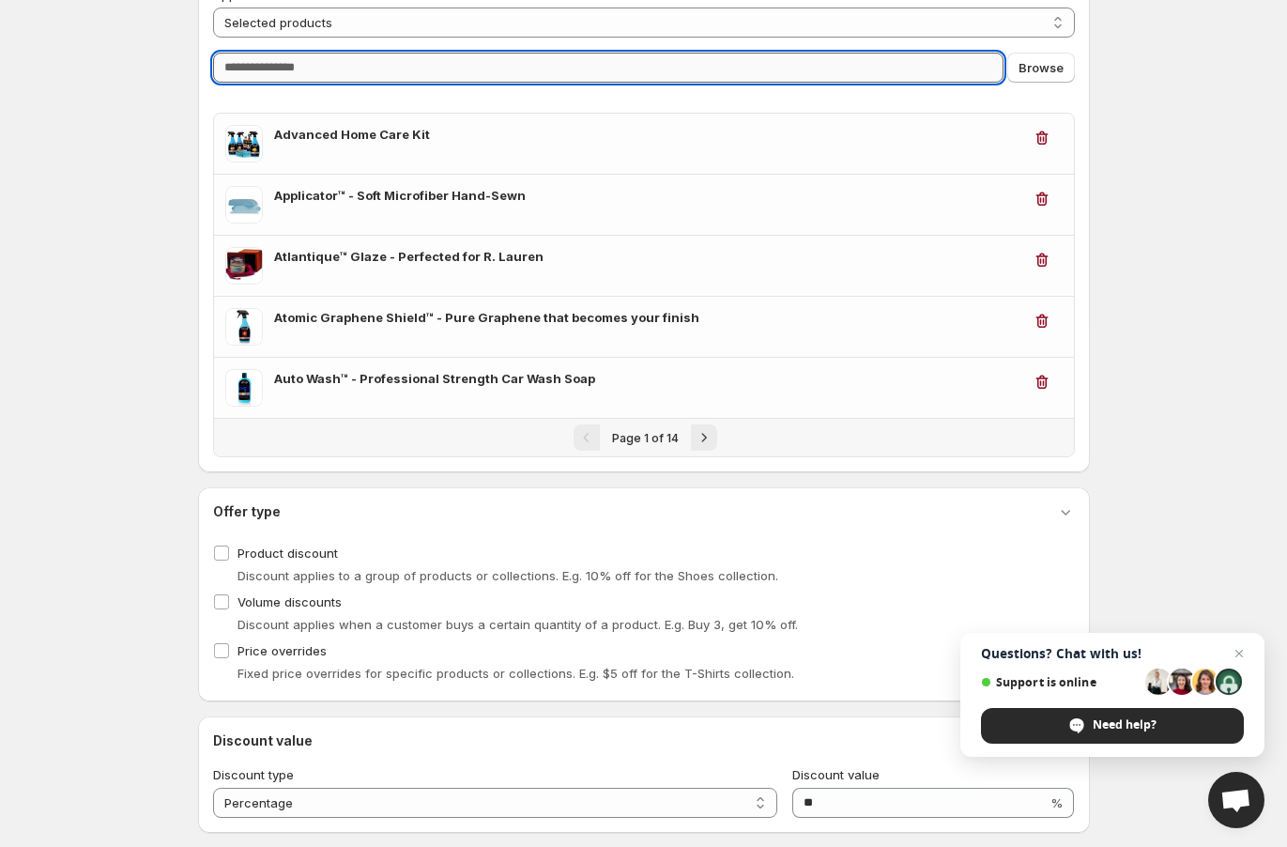
drag, startPoint x: 236, startPoint y: 68, endPoint x: 242, endPoint y: 52, distance: 17.3
click at [235, 68] on input "Query" at bounding box center [608, 68] width 790 height 30
type input "*"
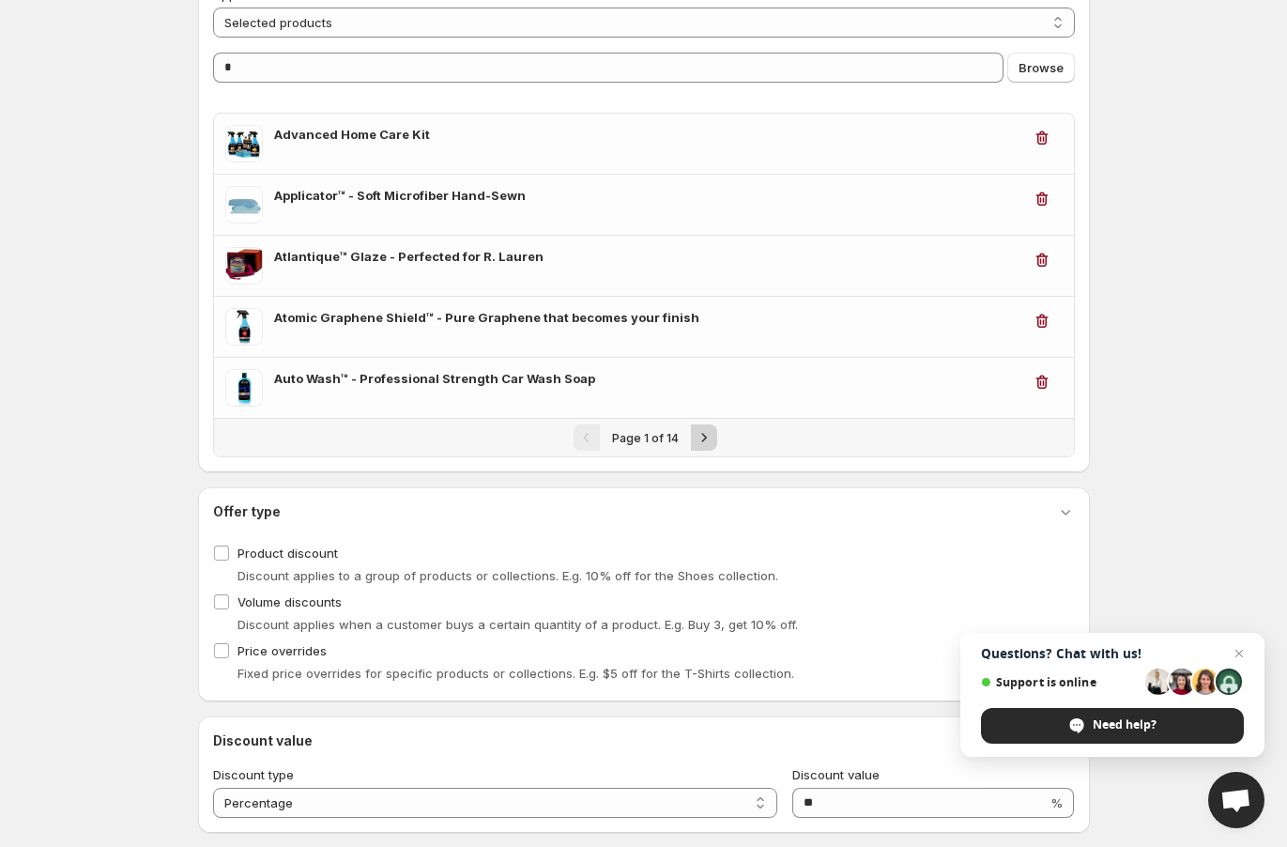
click at [699, 435] on icon "Next" at bounding box center [704, 437] width 19 height 19
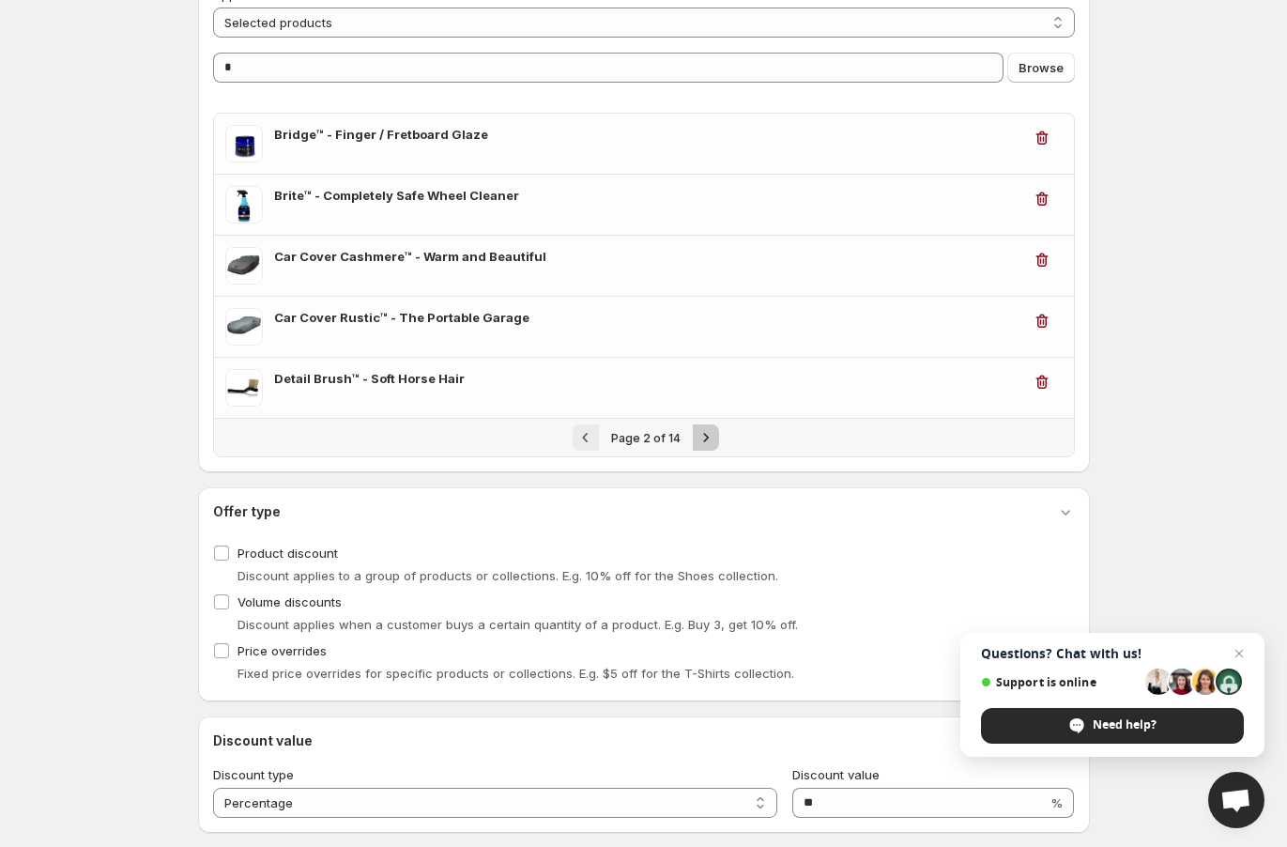
click at [709, 429] on icon "Next" at bounding box center [705, 437] width 19 height 19
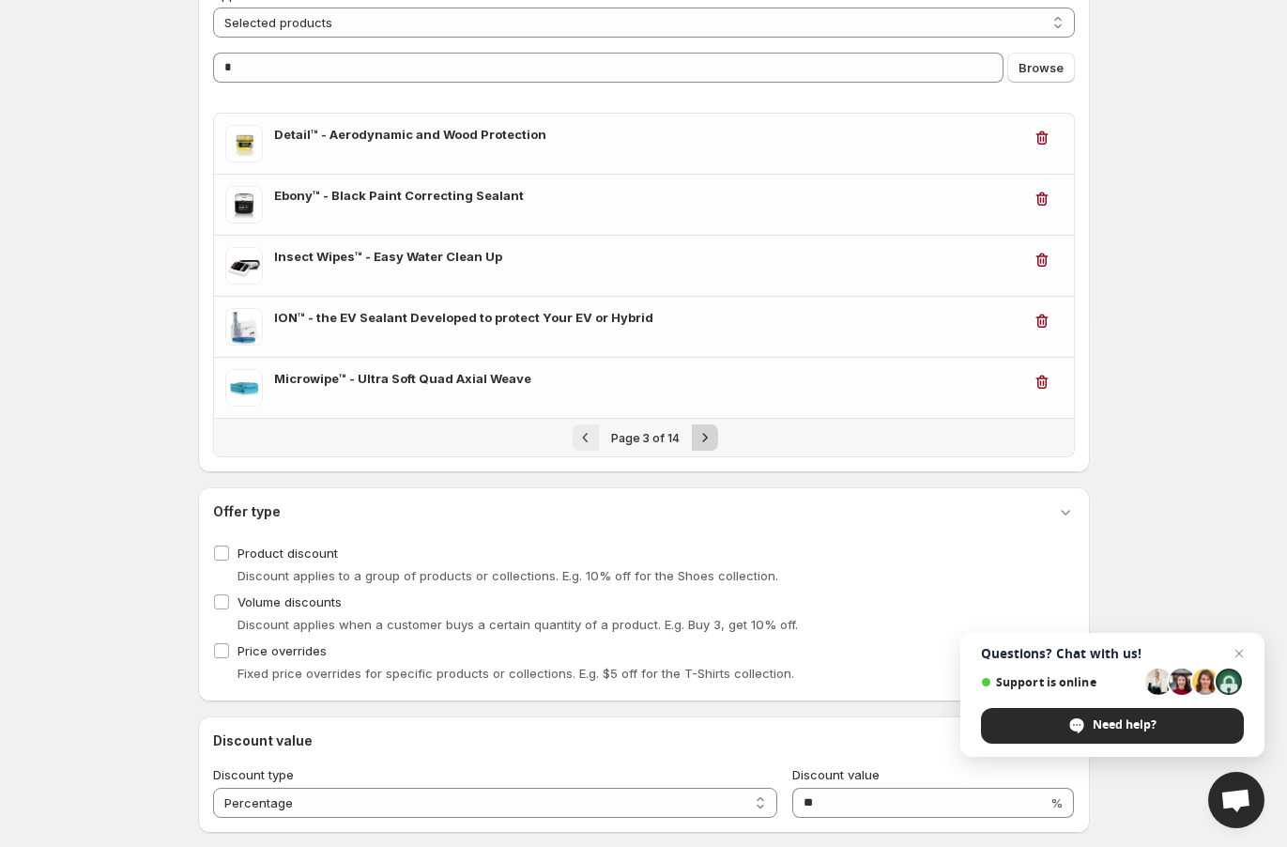
click at [700, 431] on icon "Next" at bounding box center [704, 437] width 19 height 19
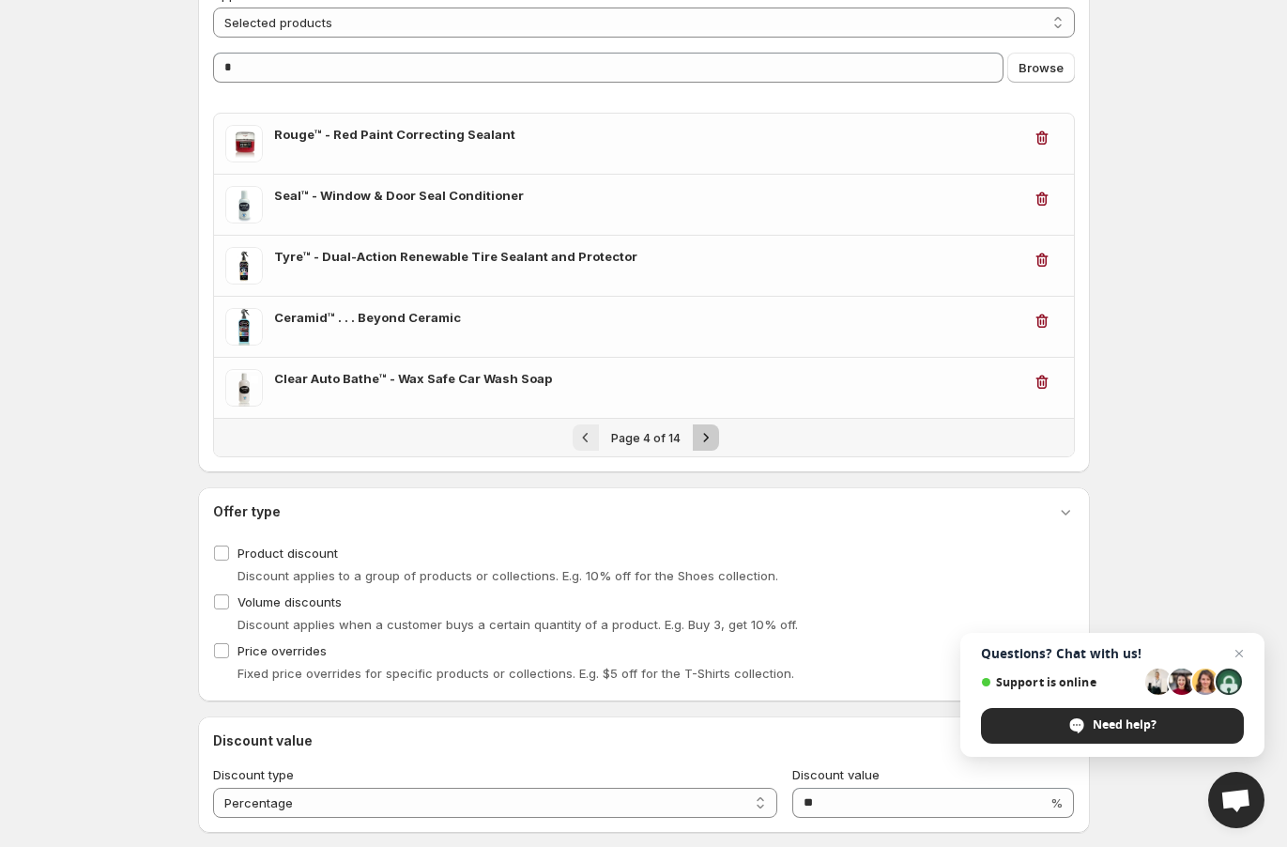
click at [700, 431] on icon "Next" at bounding box center [705, 437] width 19 height 19
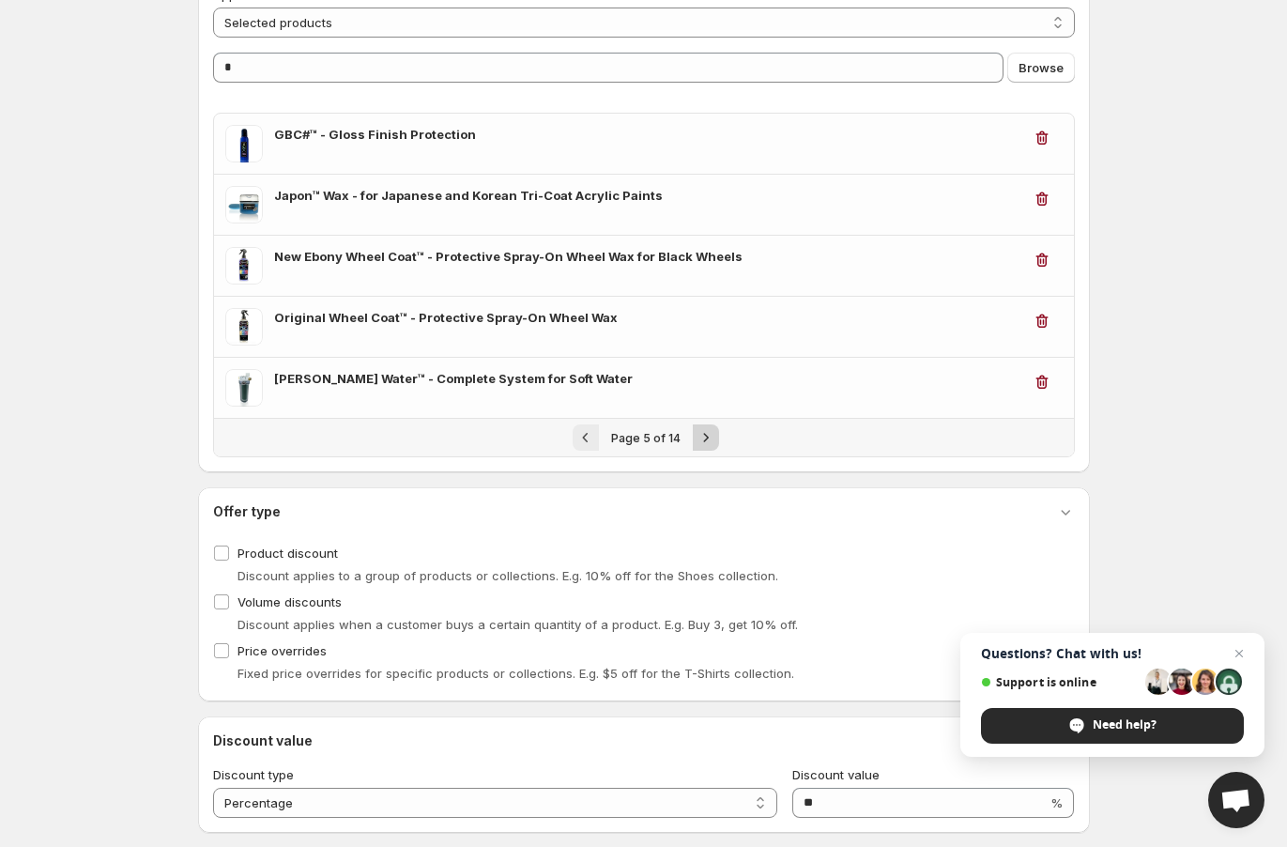
click at [701, 433] on icon "Next" at bounding box center [705, 437] width 19 height 19
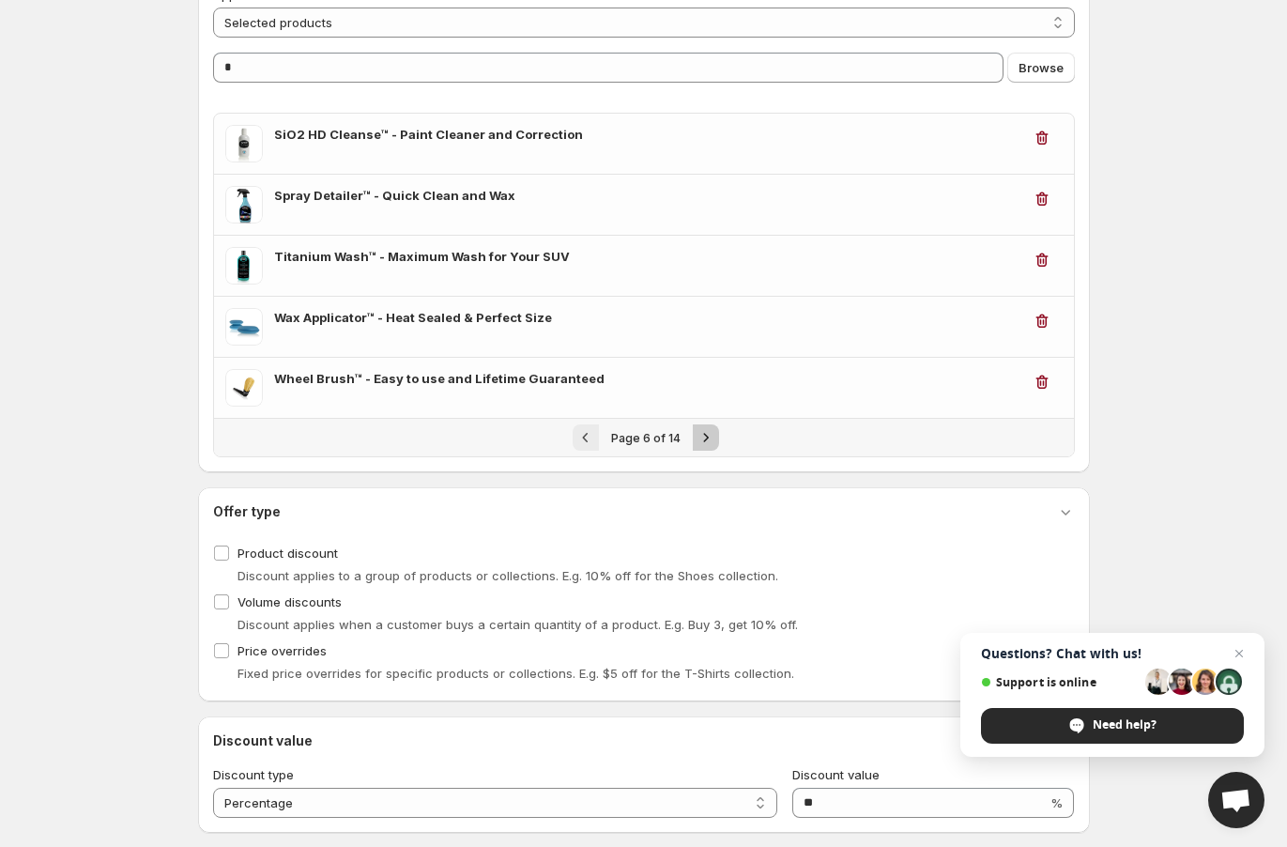
click at [700, 432] on icon "Next" at bounding box center [705, 437] width 19 height 19
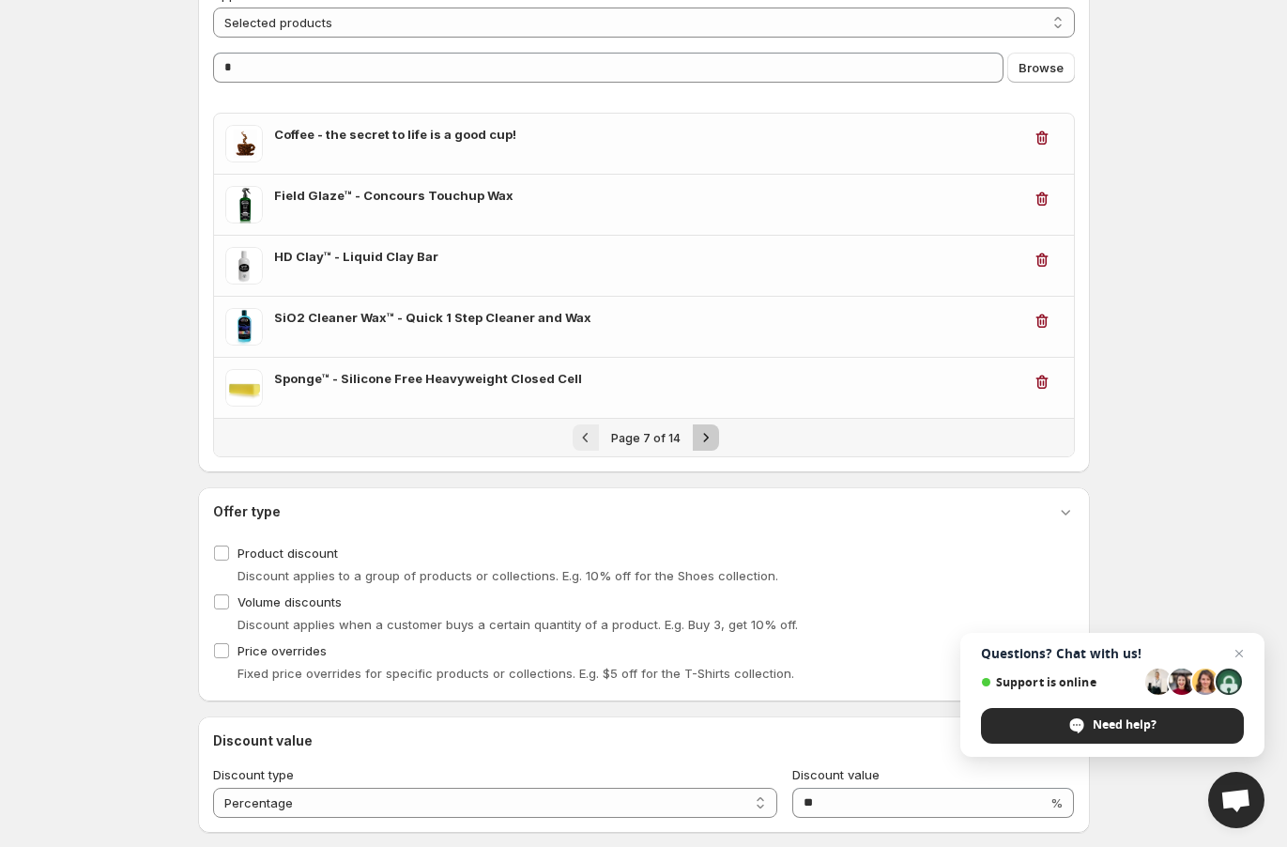
click at [702, 431] on icon "Next" at bounding box center [705, 437] width 19 height 19
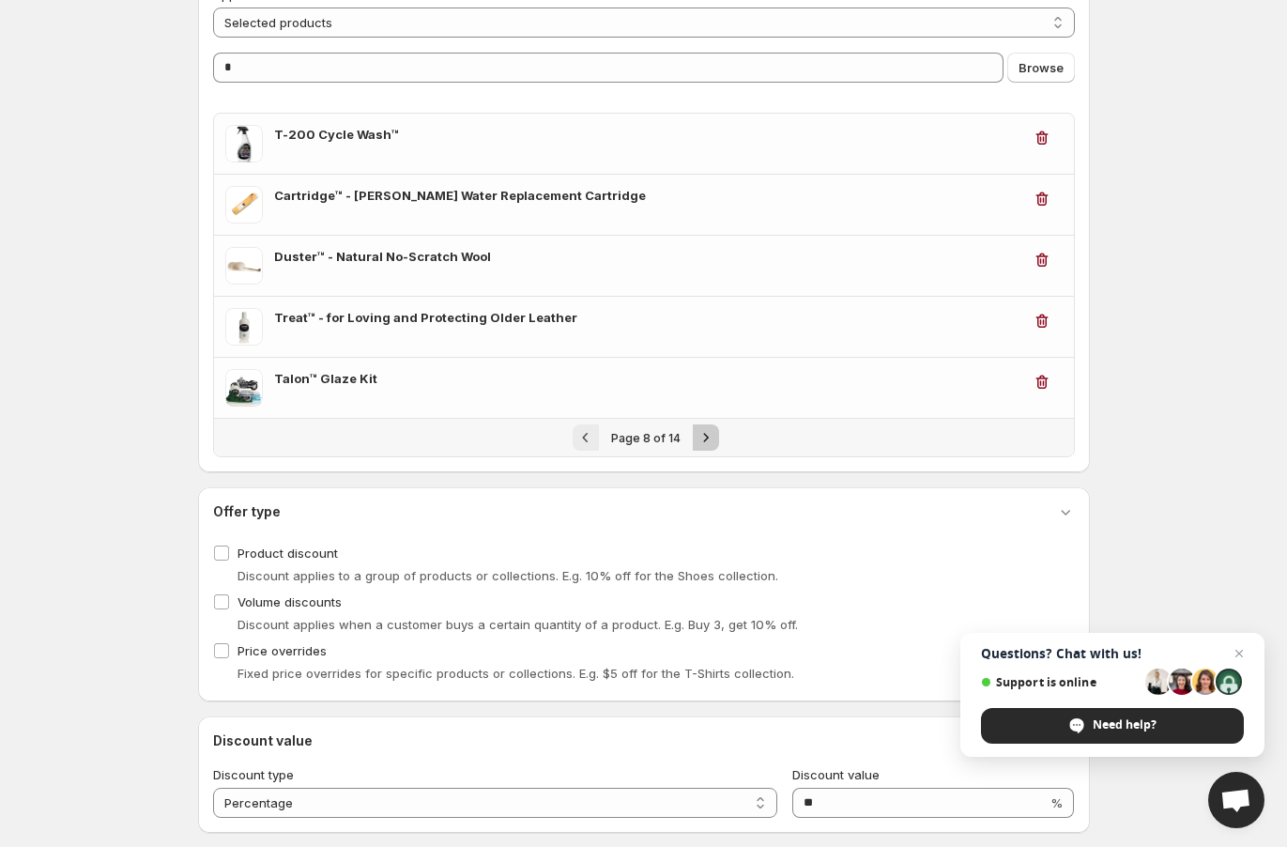
click at [706, 429] on icon "Next" at bounding box center [705, 437] width 19 height 19
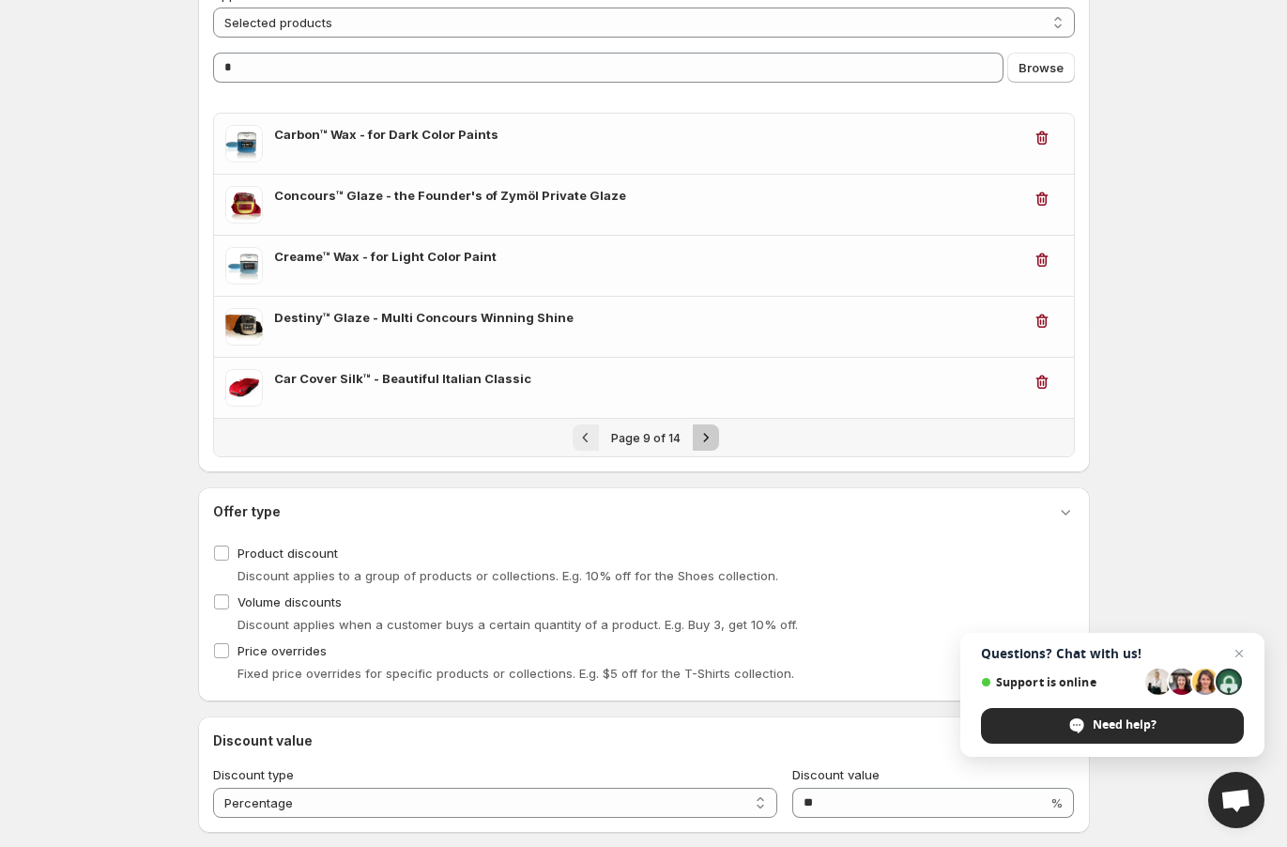
click at [701, 435] on icon "Next" at bounding box center [705, 437] width 19 height 19
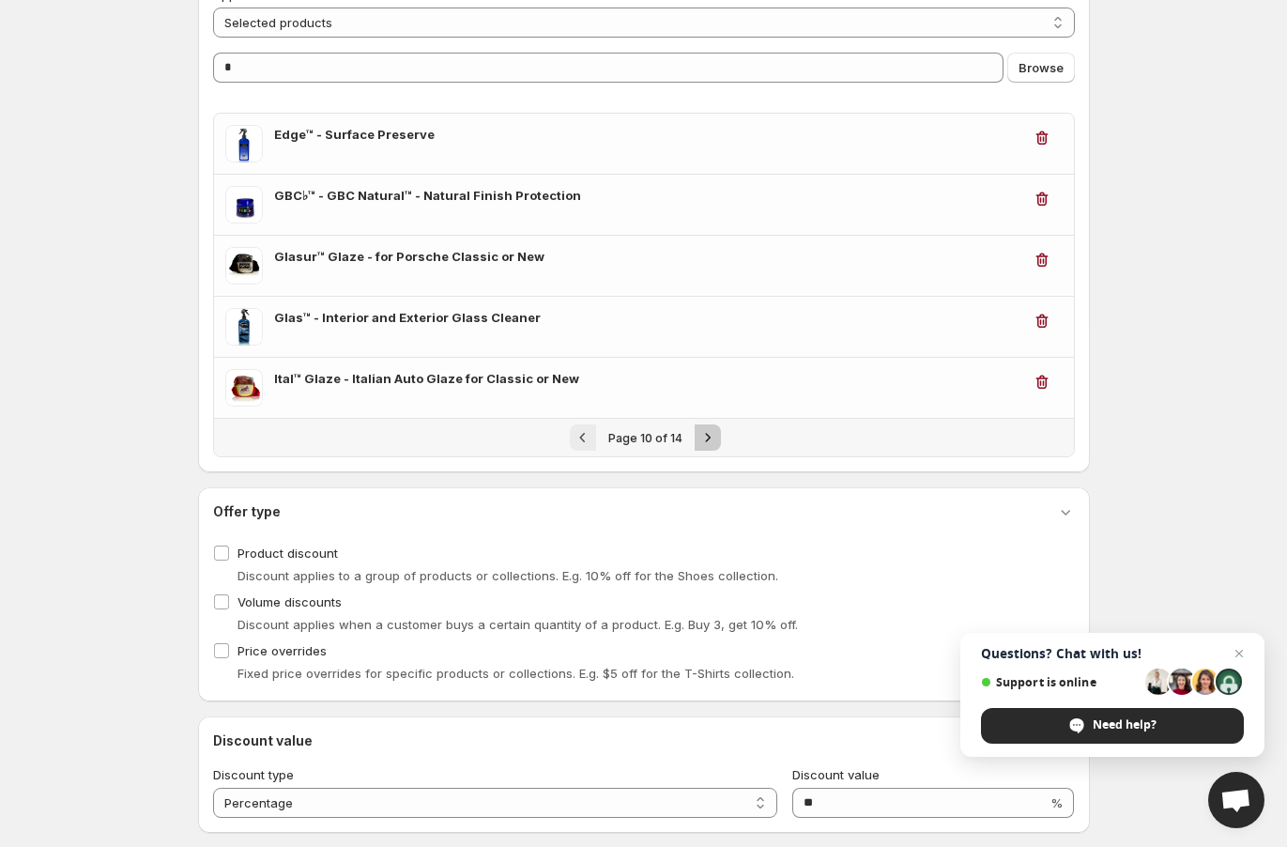
click at [701, 438] on icon "Next" at bounding box center [707, 437] width 19 height 19
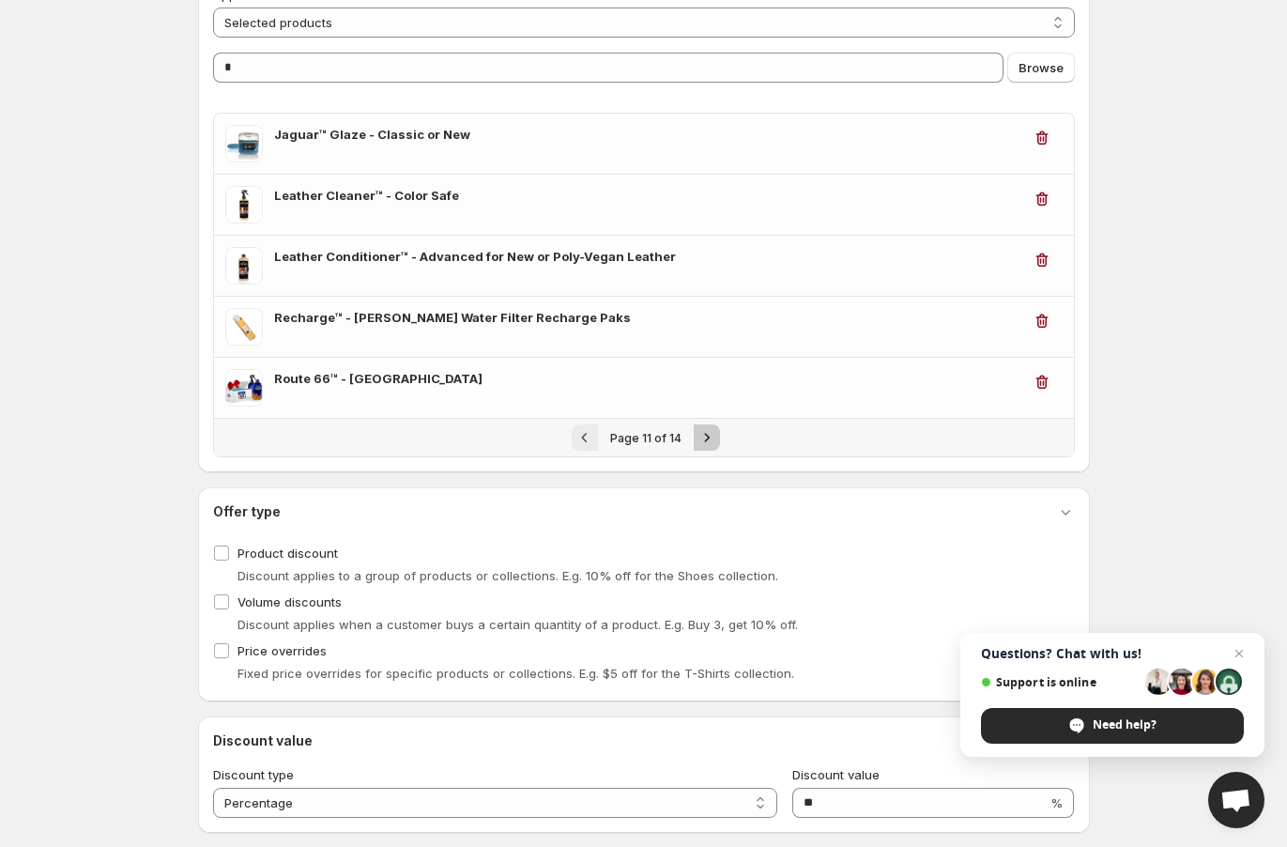
click at [703, 437] on icon "Next" at bounding box center [706, 437] width 19 height 19
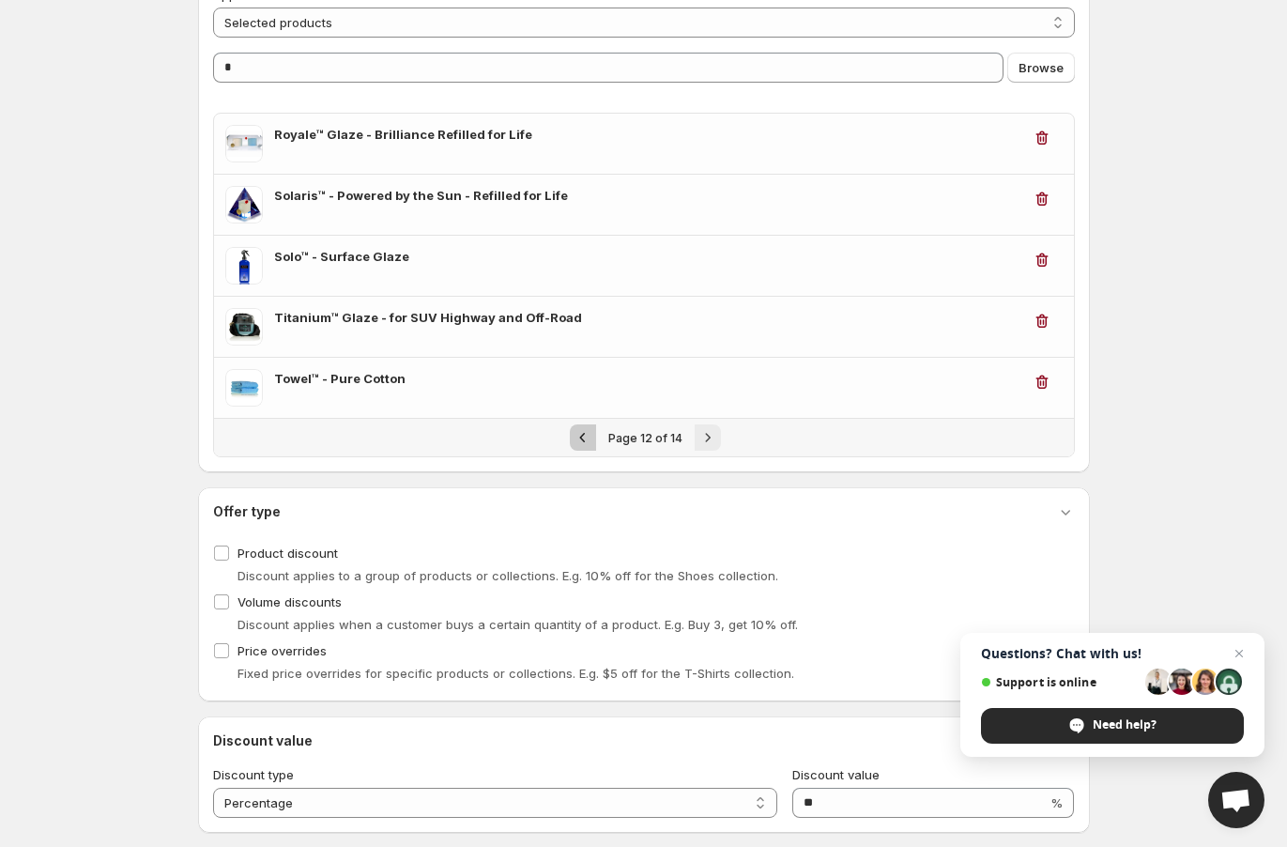
click at [589, 431] on icon "Previous" at bounding box center [582, 437] width 19 height 19
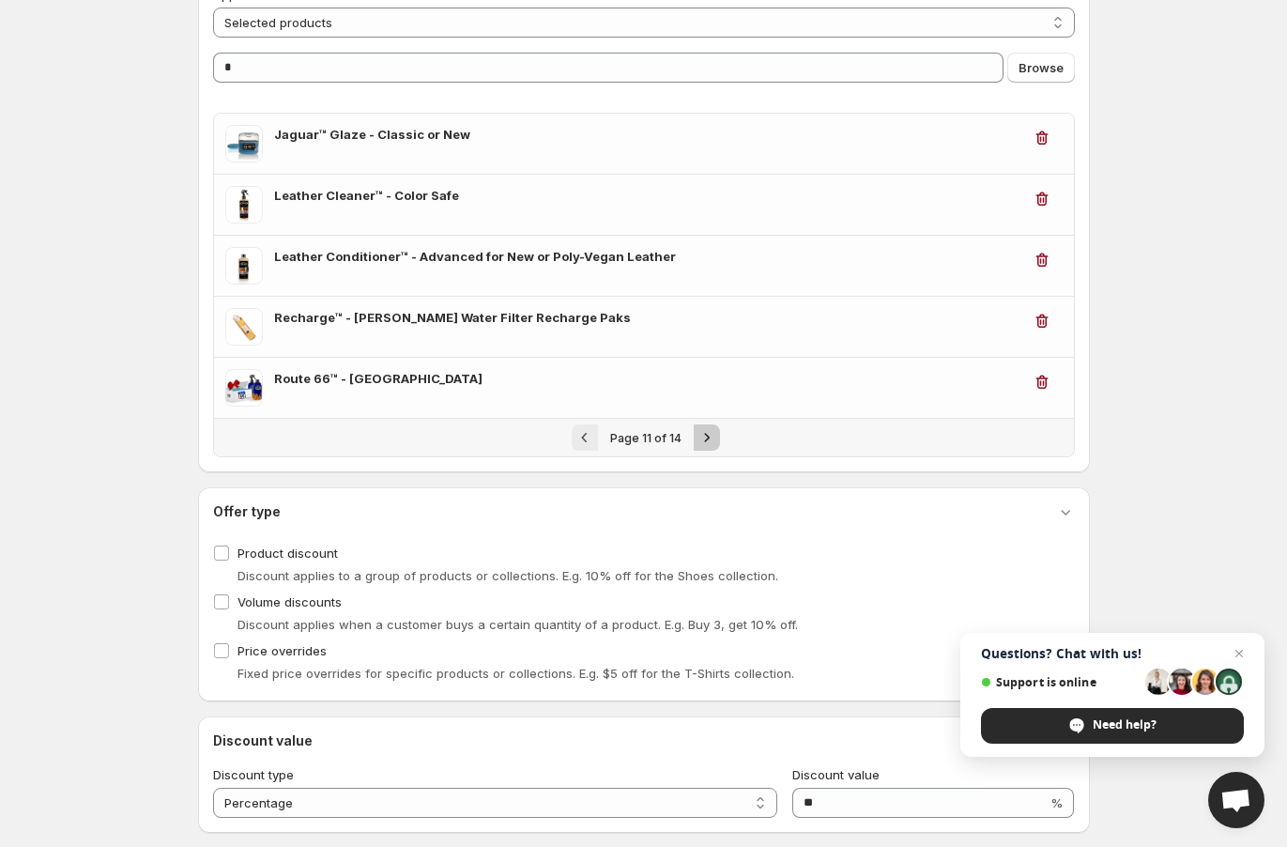
click at [702, 433] on icon "Next" at bounding box center [706, 437] width 19 height 19
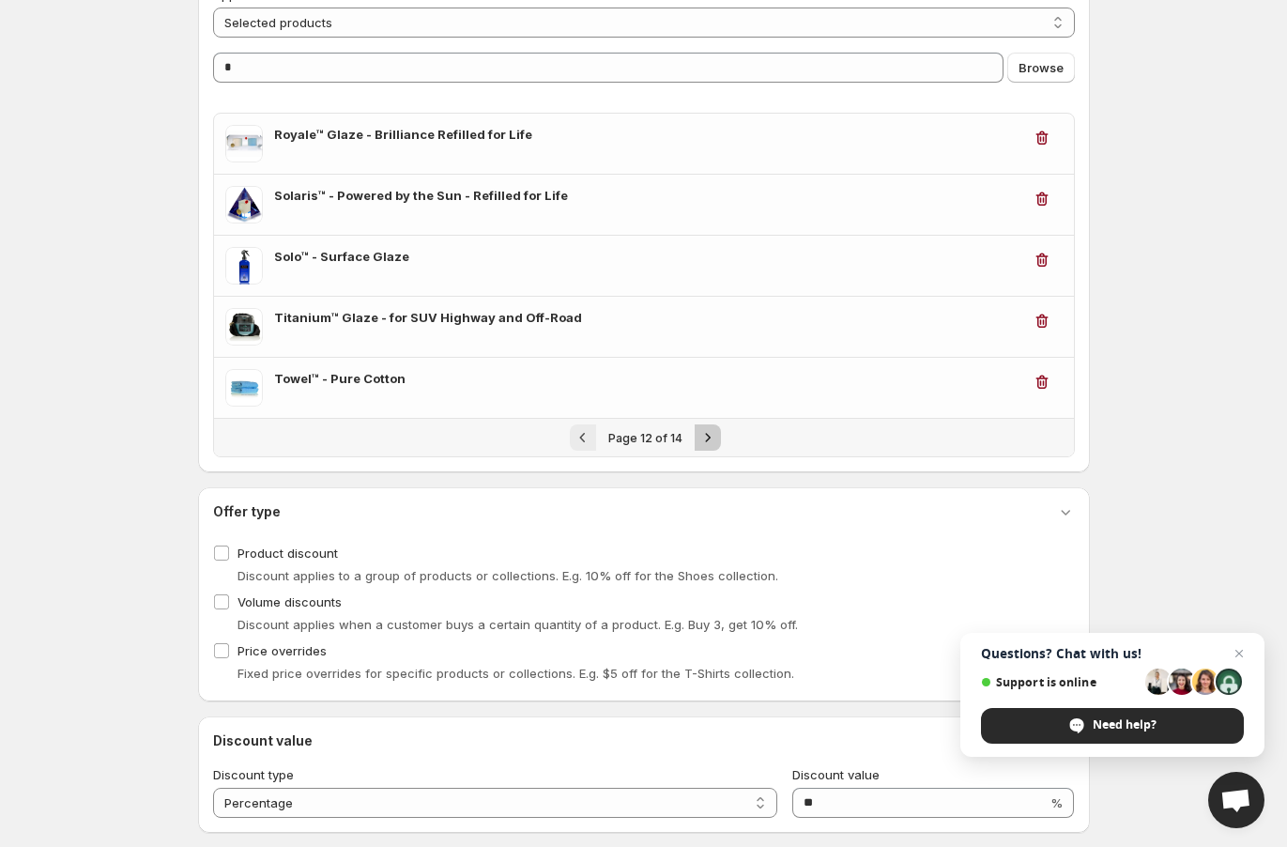
click at [706, 435] on icon "Next" at bounding box center [707, 437] width 19 height 19
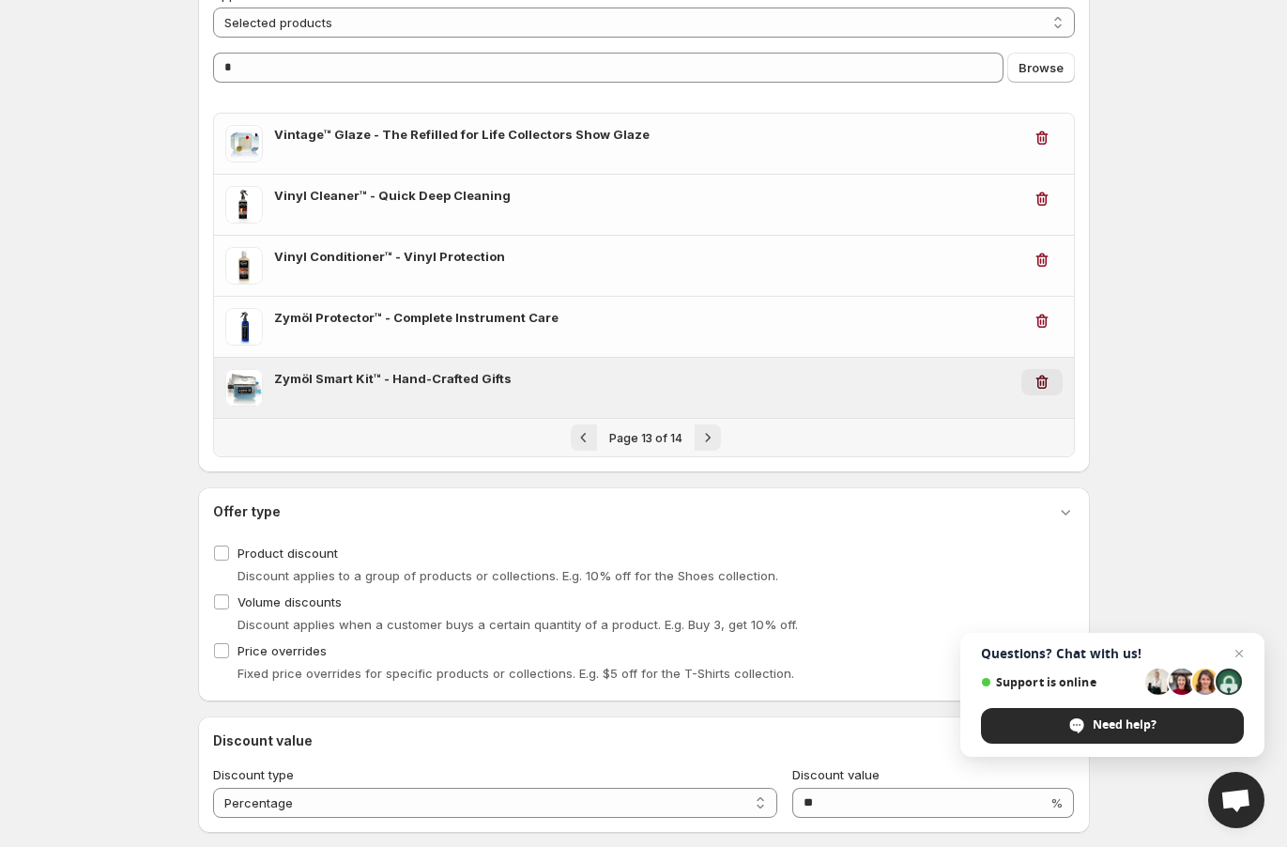
click at [1035, 378] on icon "button" at bounding box center [1041, 382] width 19 height 19
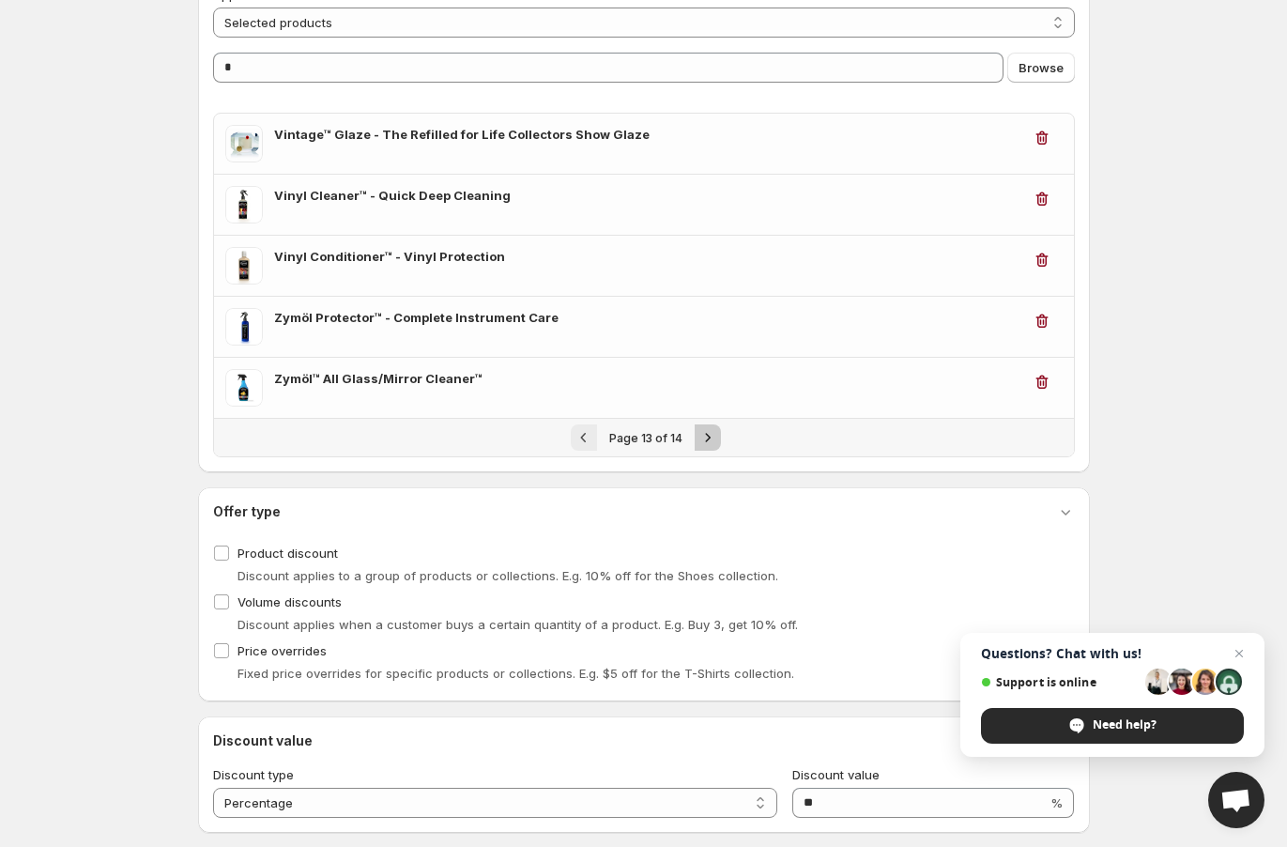
click at [706, 431] on icon "Next" at bounding box center [707, 437] width 19 height 19
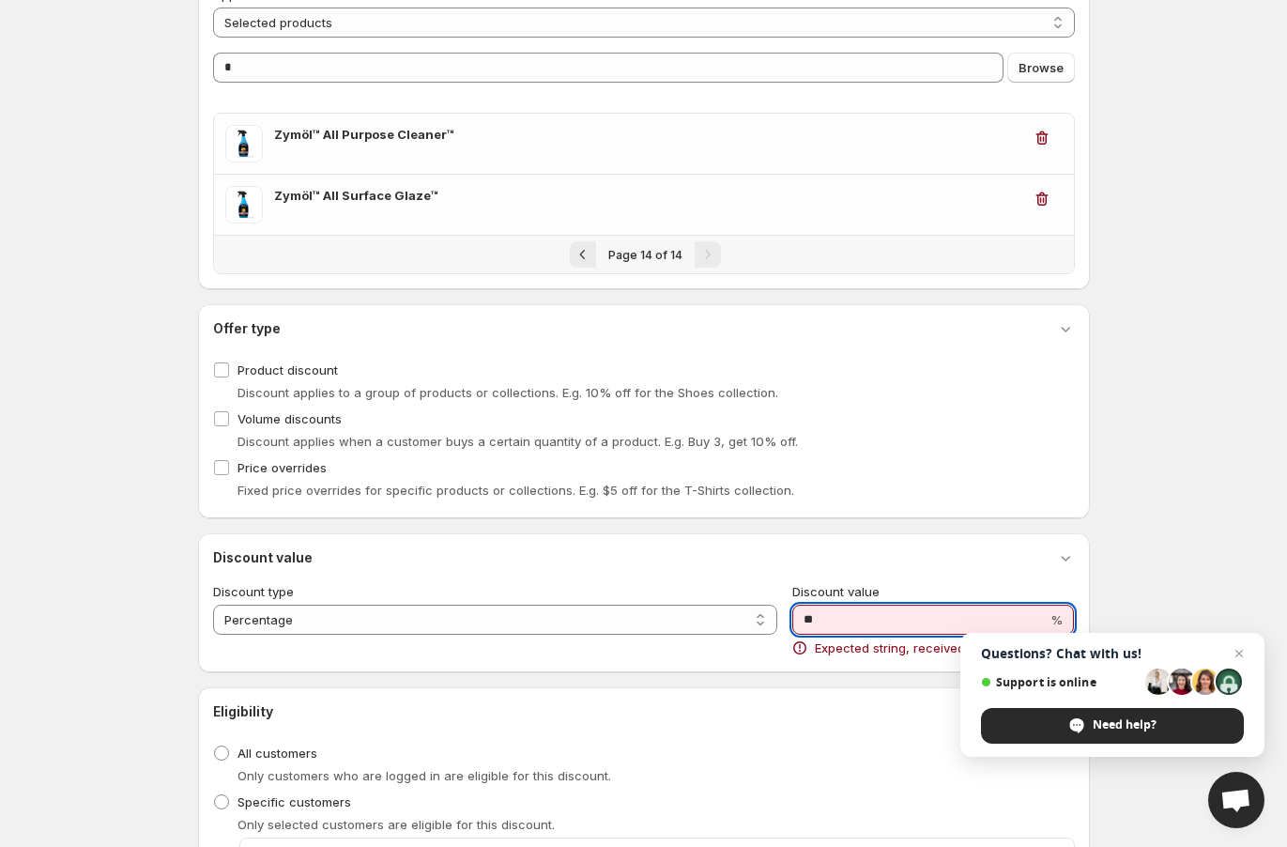
click at [823, 619] on input "**" at bounding box center [919, 619] width 255 height 30
drag, startPoint x: 820, startPoint y: 619, endPoint x: 749, endPoint y: 614, distance: 71.6
click at [749, 614] on div "**********" at bounding box center [644, 619] width 862 height 75
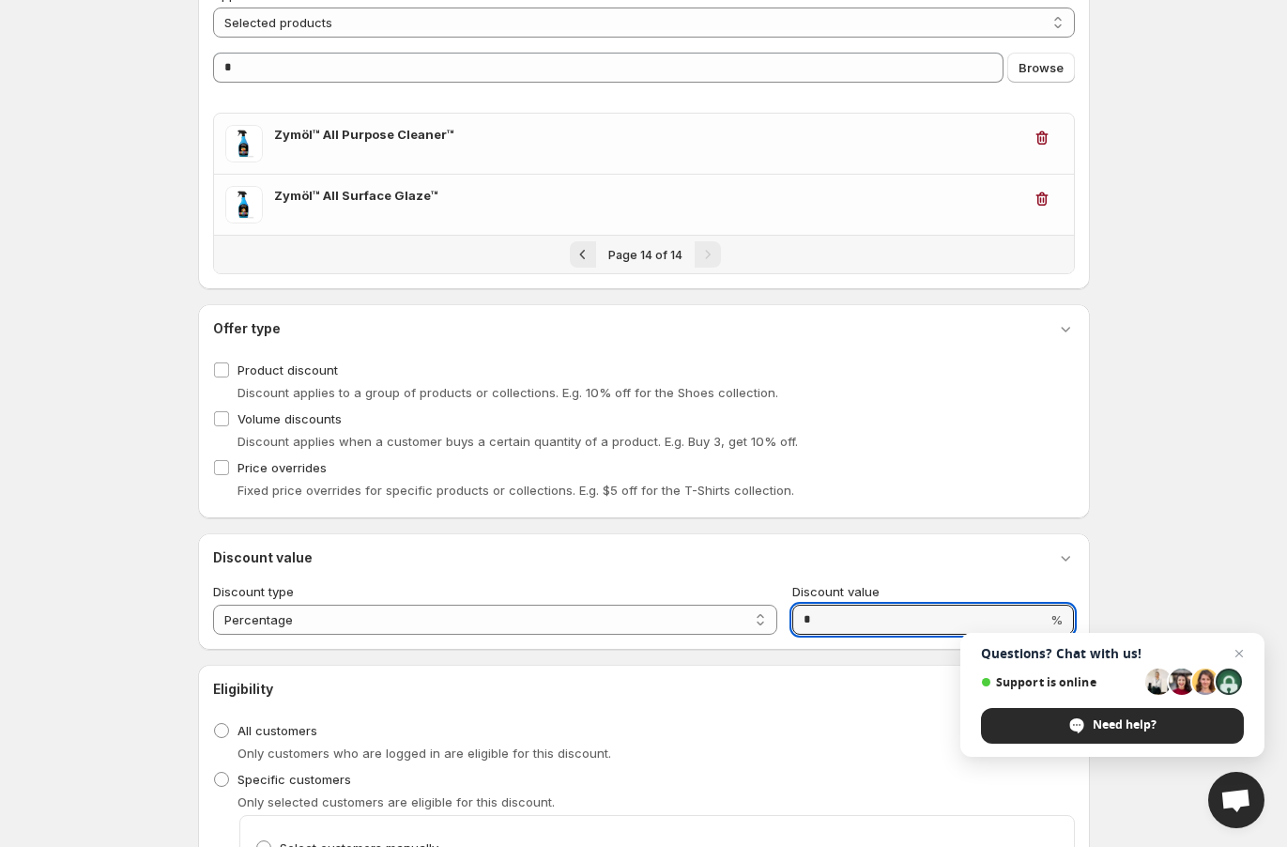
type input "**"
